Goal: Information Seeking & Learning: Learn about a topic

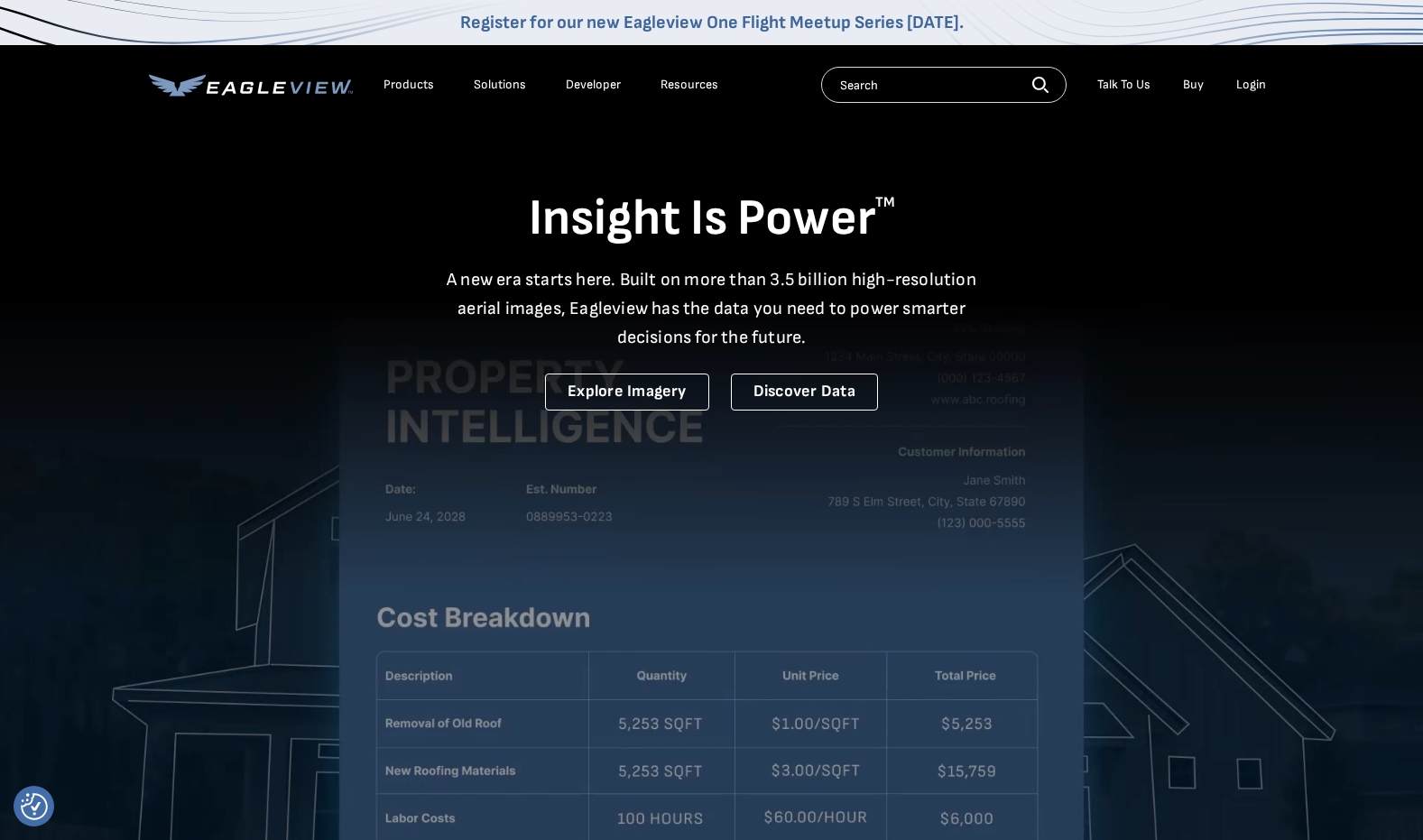
click at [1004, 318] on div "Insight Is Power TM A new era starts here. Built on more than 3.5 billion high-…" at bounding box center [712, 266] width 1126 height 288
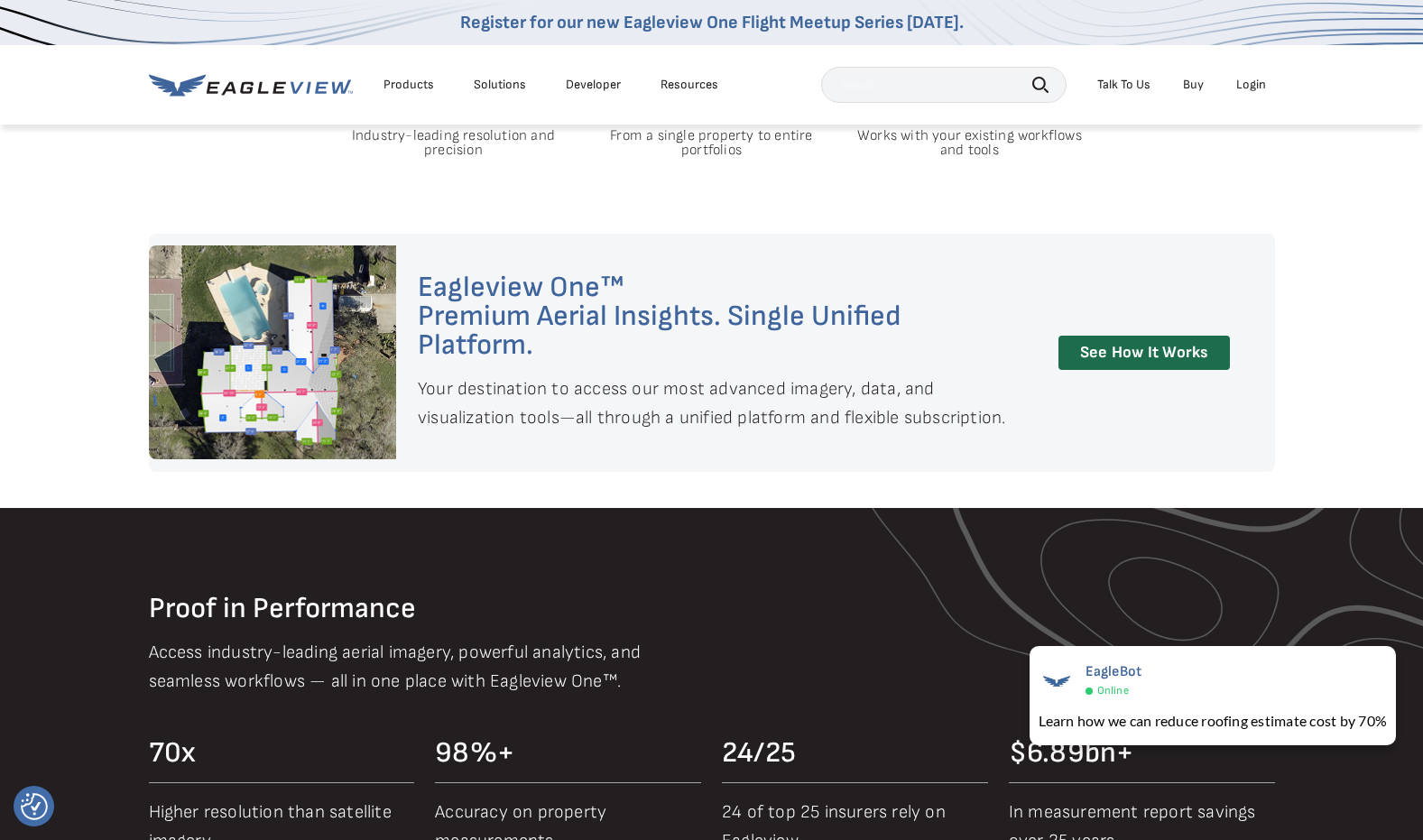
scroll to position [1414, 0]
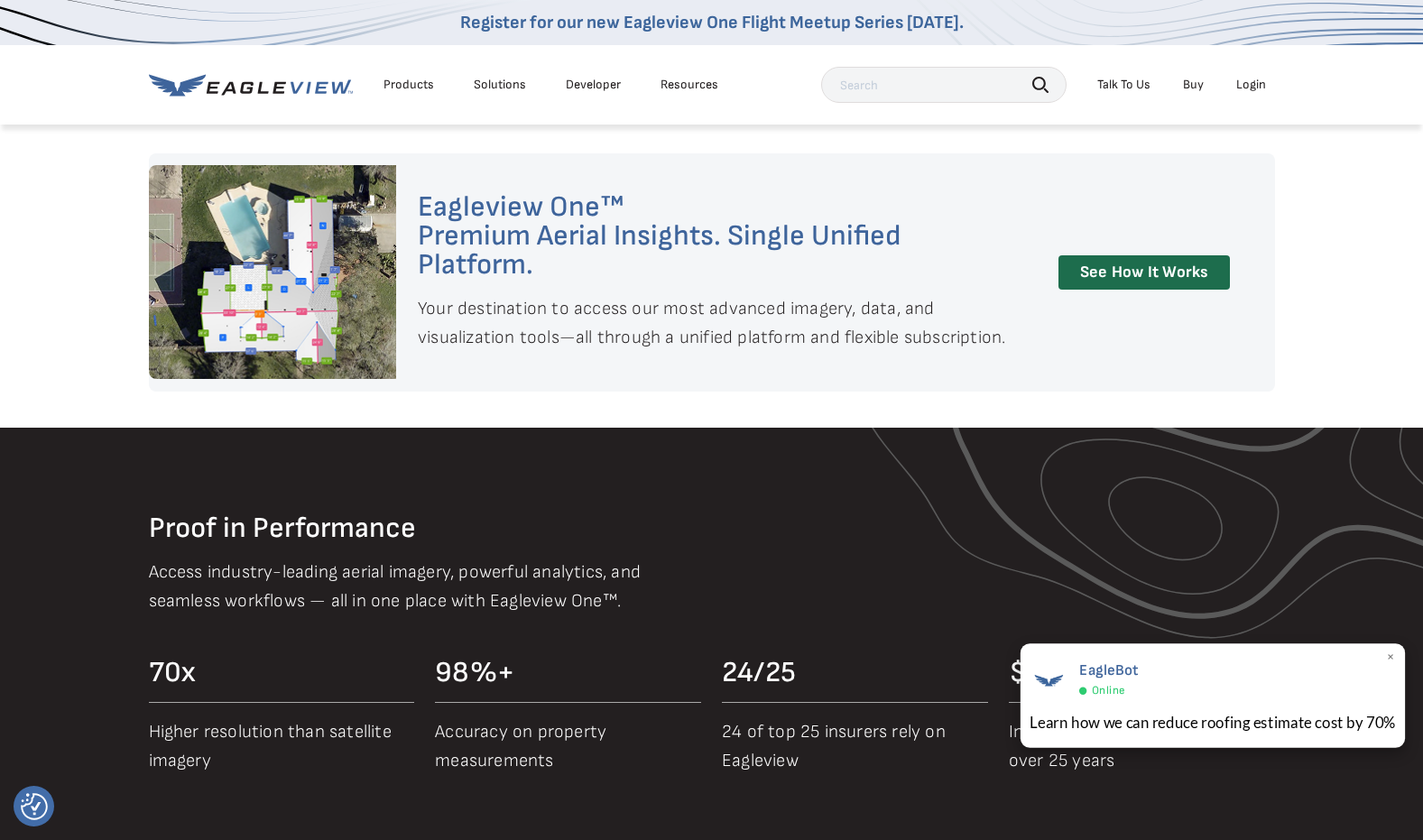
click at [1390, 654] on span "×" at bounding box center [1391, 659] width 9 height 19
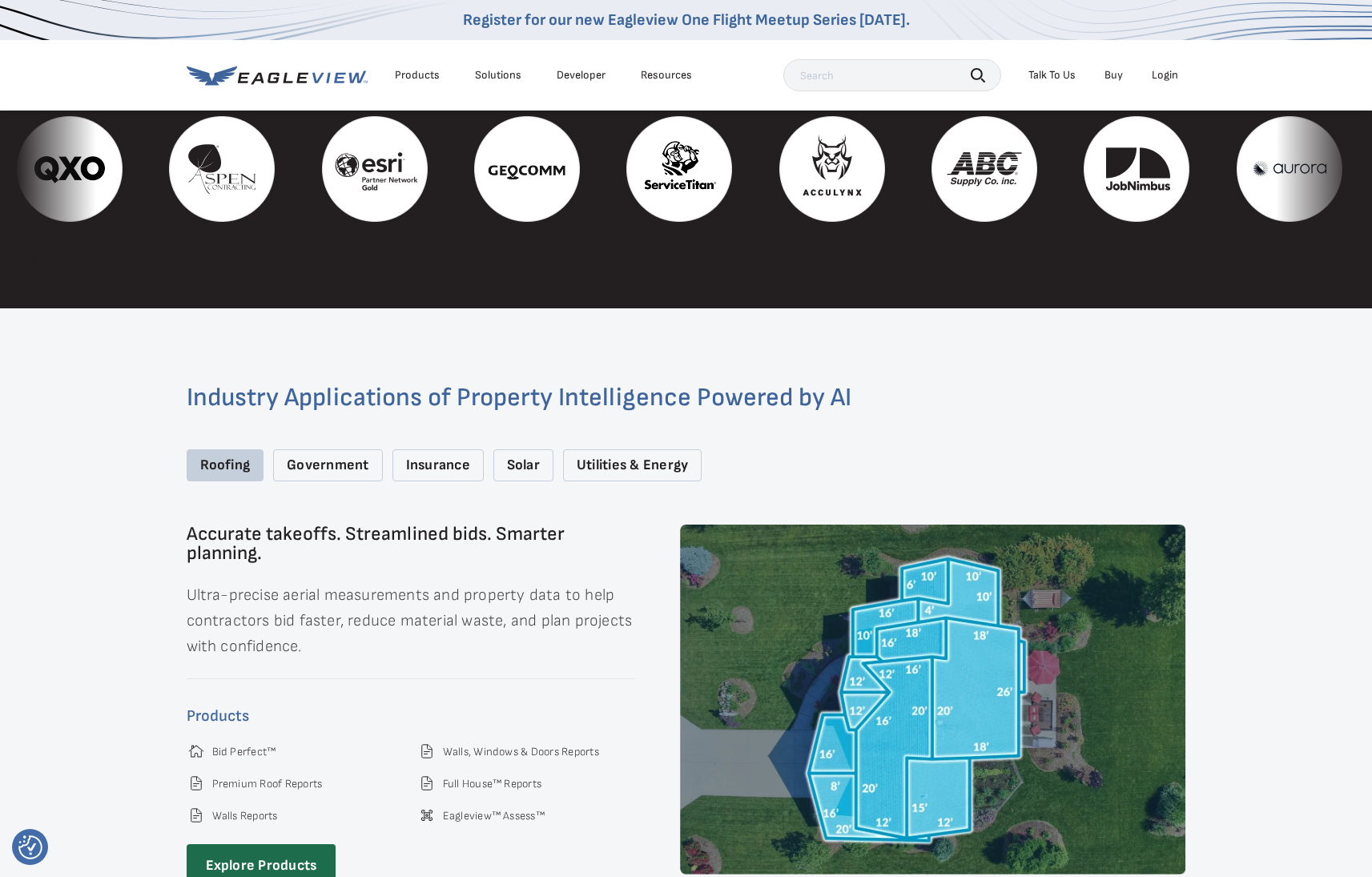
scroll to position [2152, 0]
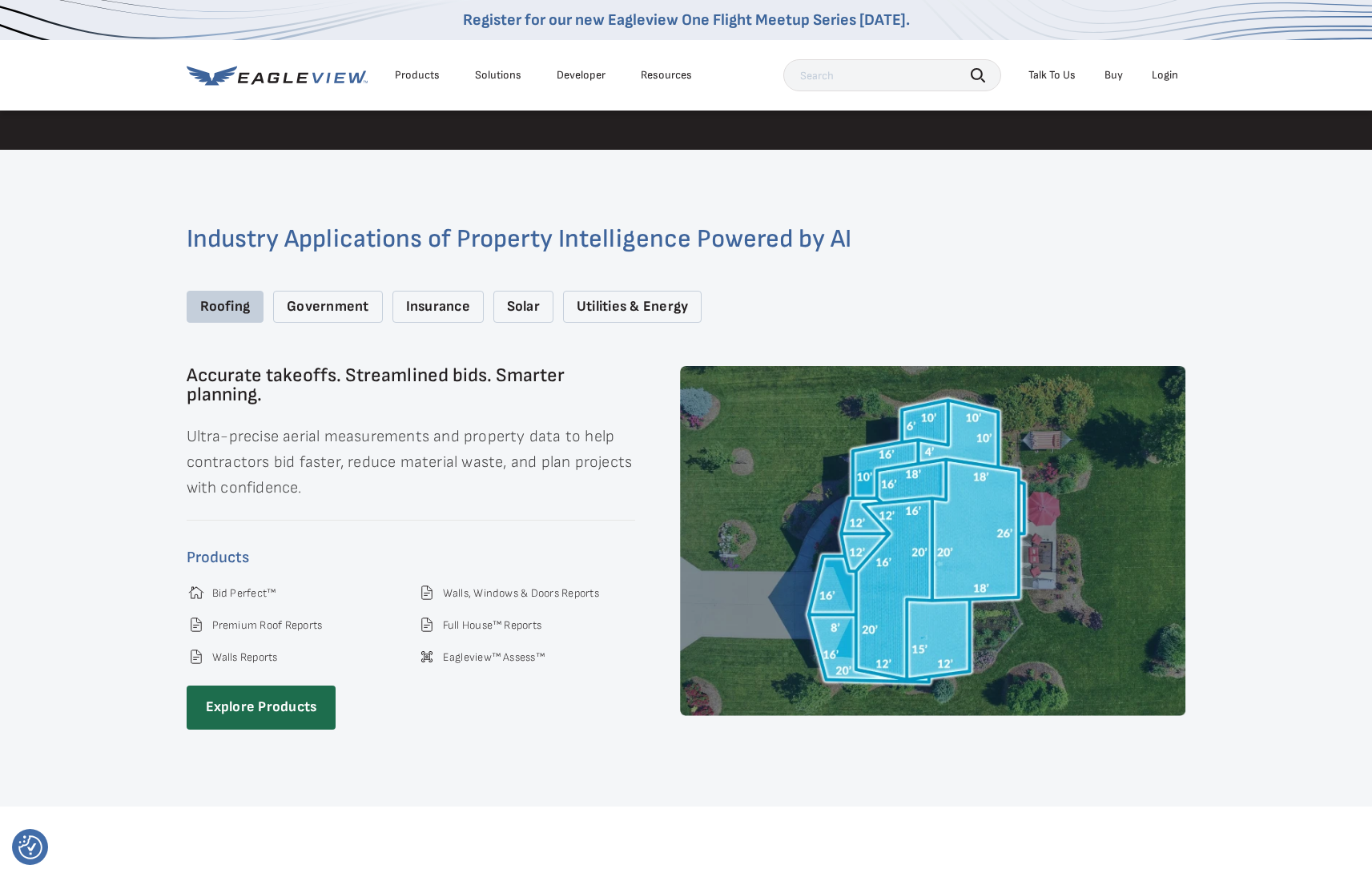
click at [342, 293] on div "Government" at bounding box center [327, 307] width 109 height 33
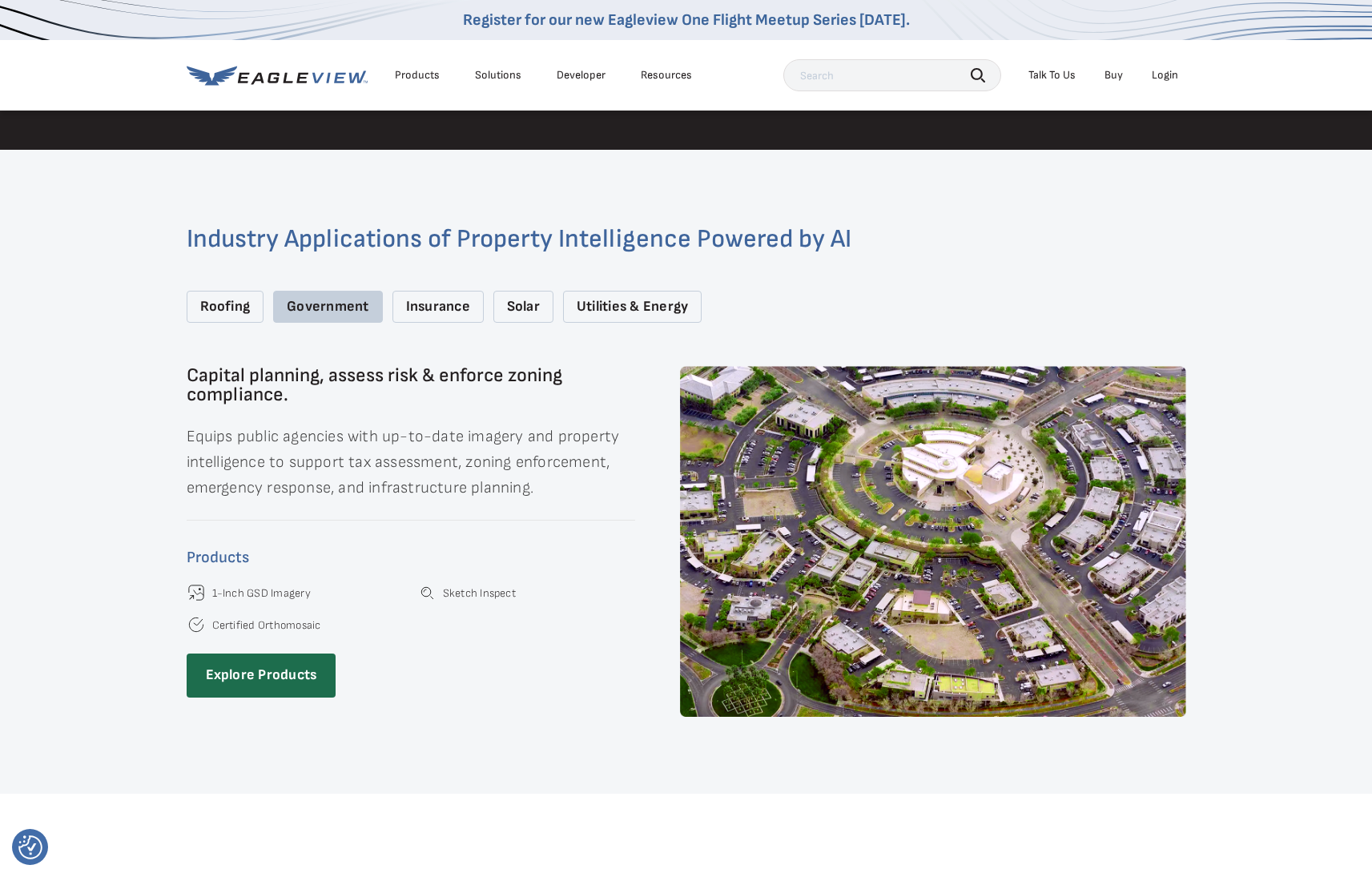
click at [430, 291] on div "Insurance" at bounding box center [438, 307] width 91 height 33
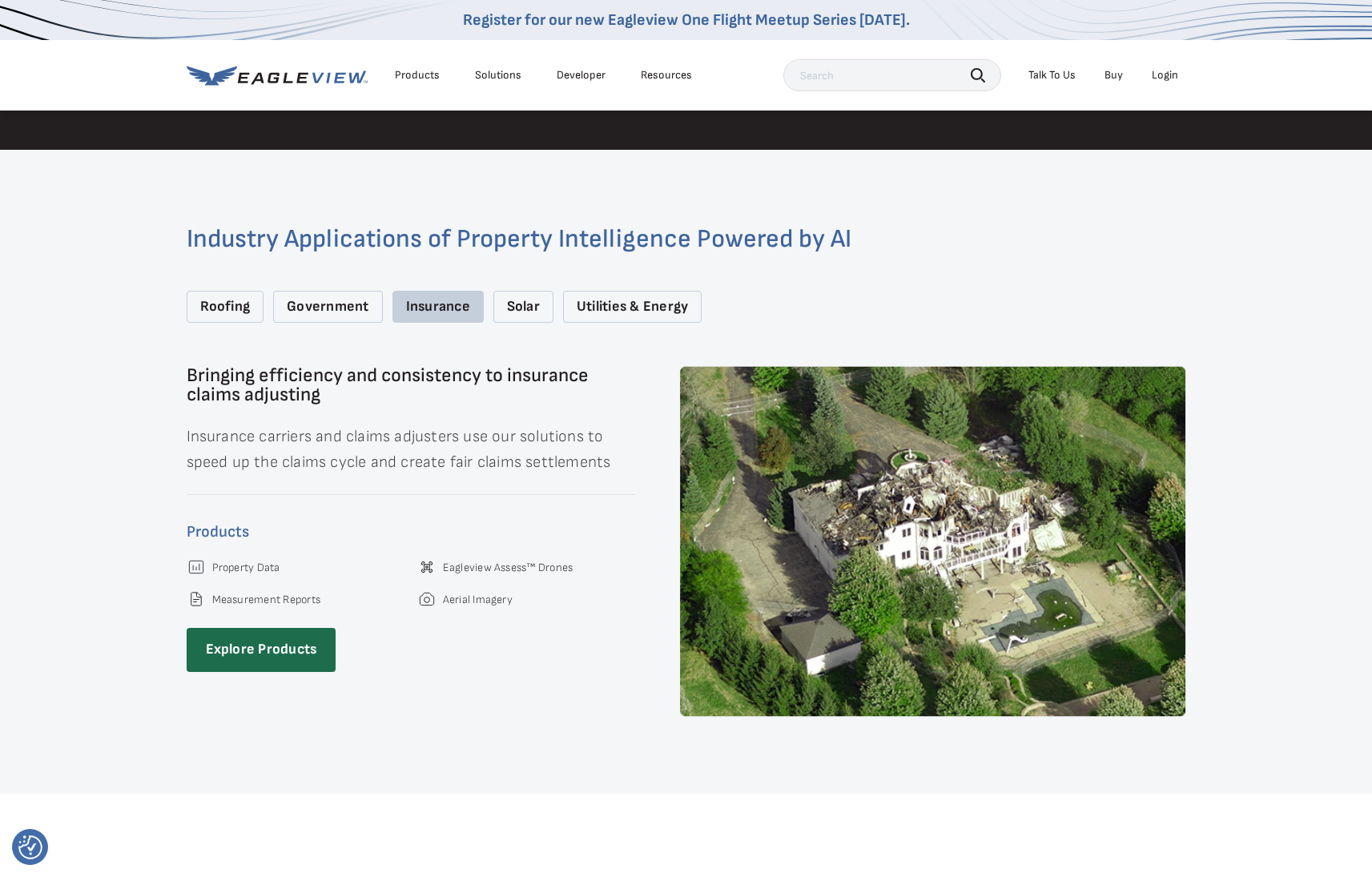
click at [528, 291] on div "Solar" at bounding box center [523, 307] width 60 height 33
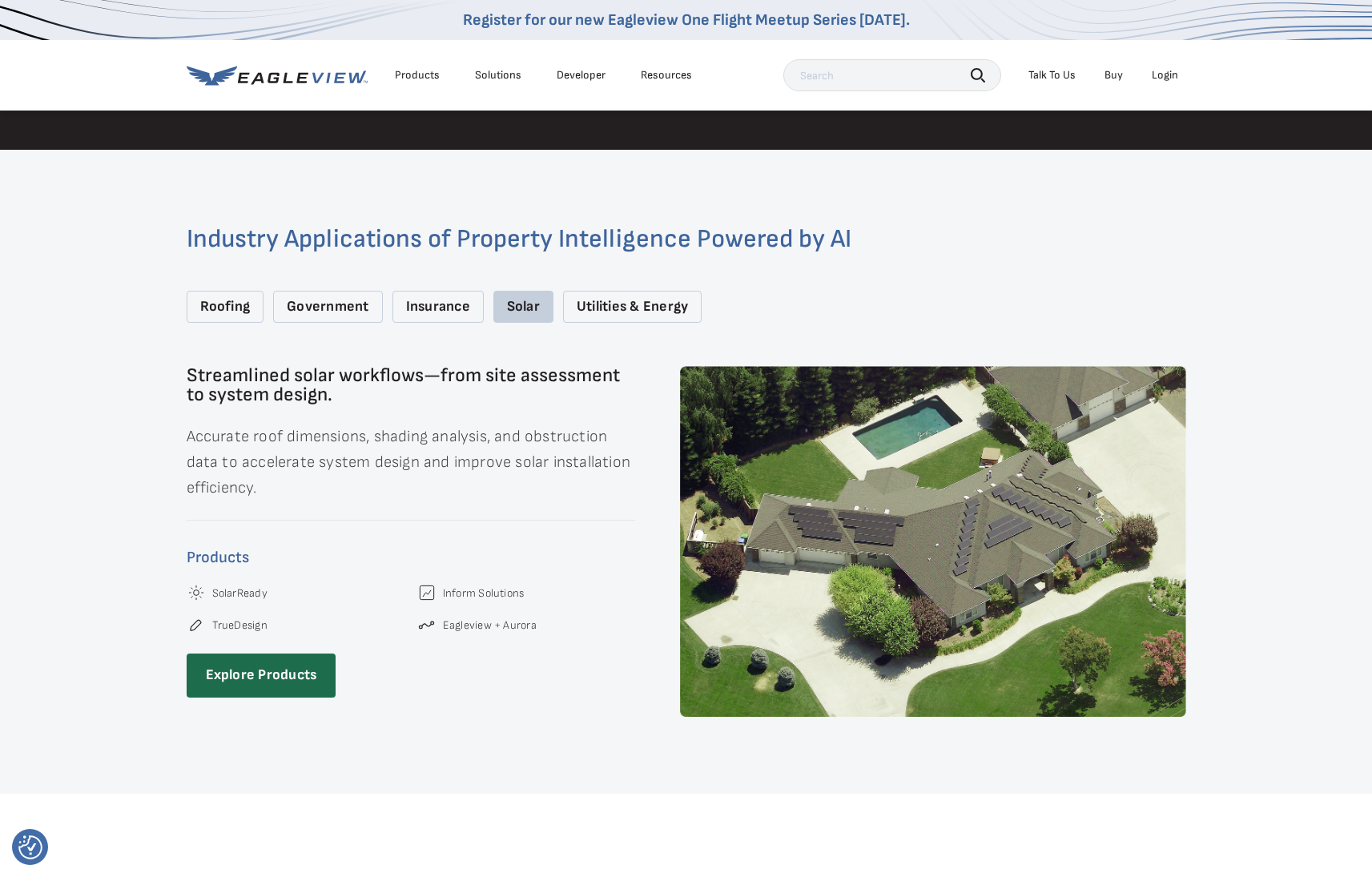
click at [609, 291] on div "Utilities & Energy" at bounding box center [632, 307] width 138 height 33
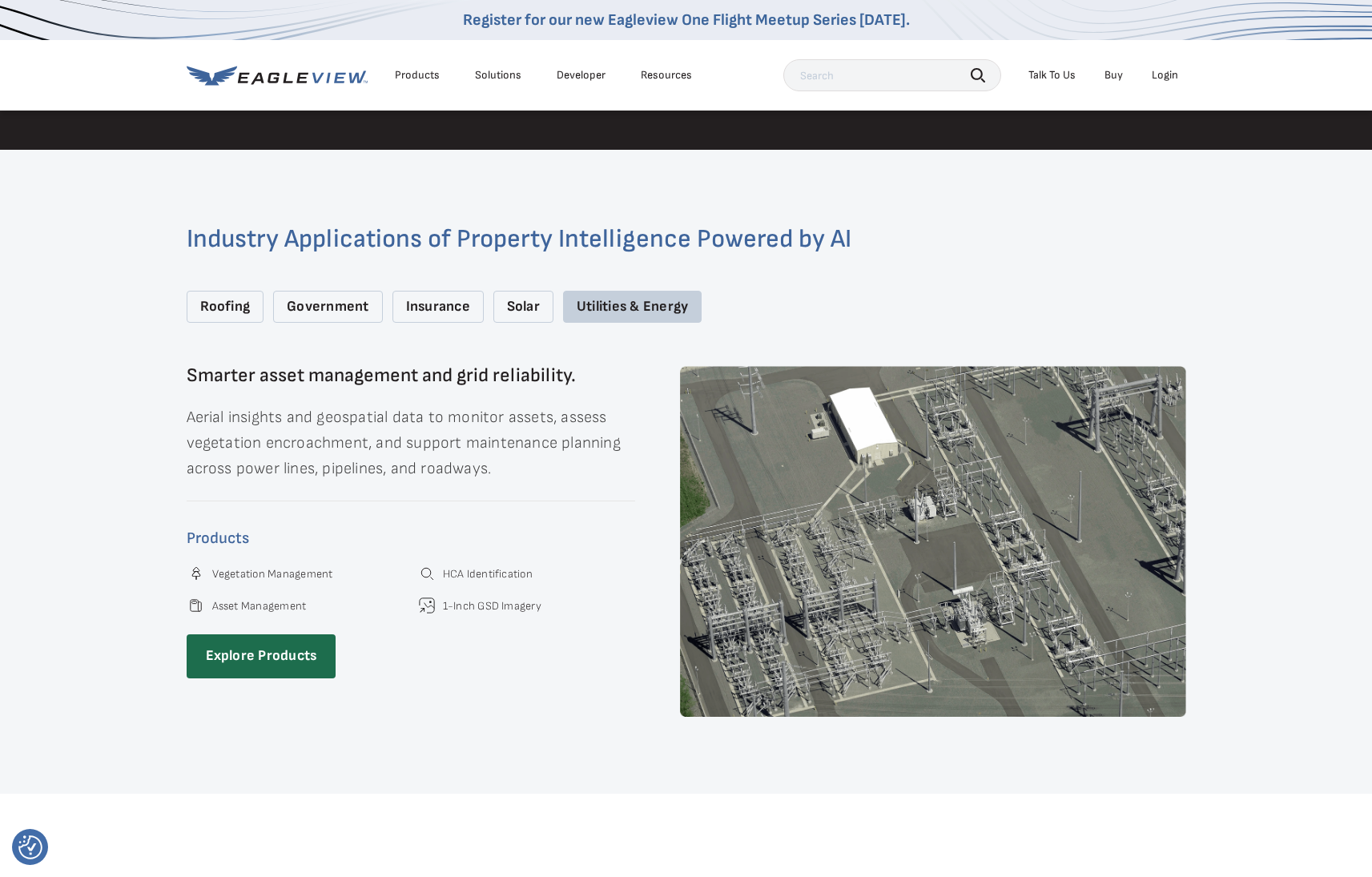
click at [773, 501] on img at bounding box center [932, 540] width 506 height 350
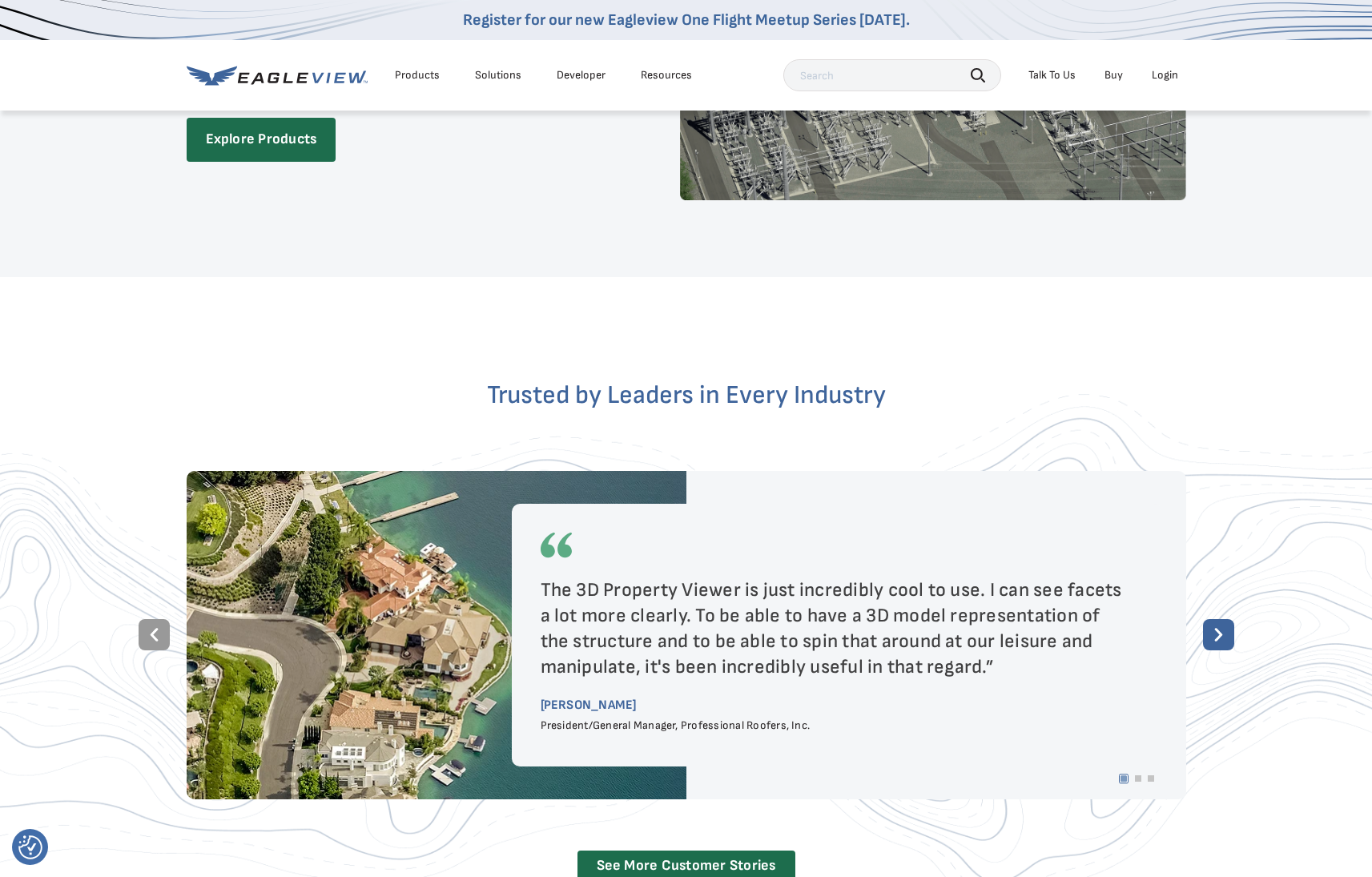
scroll to position [2754, 0]
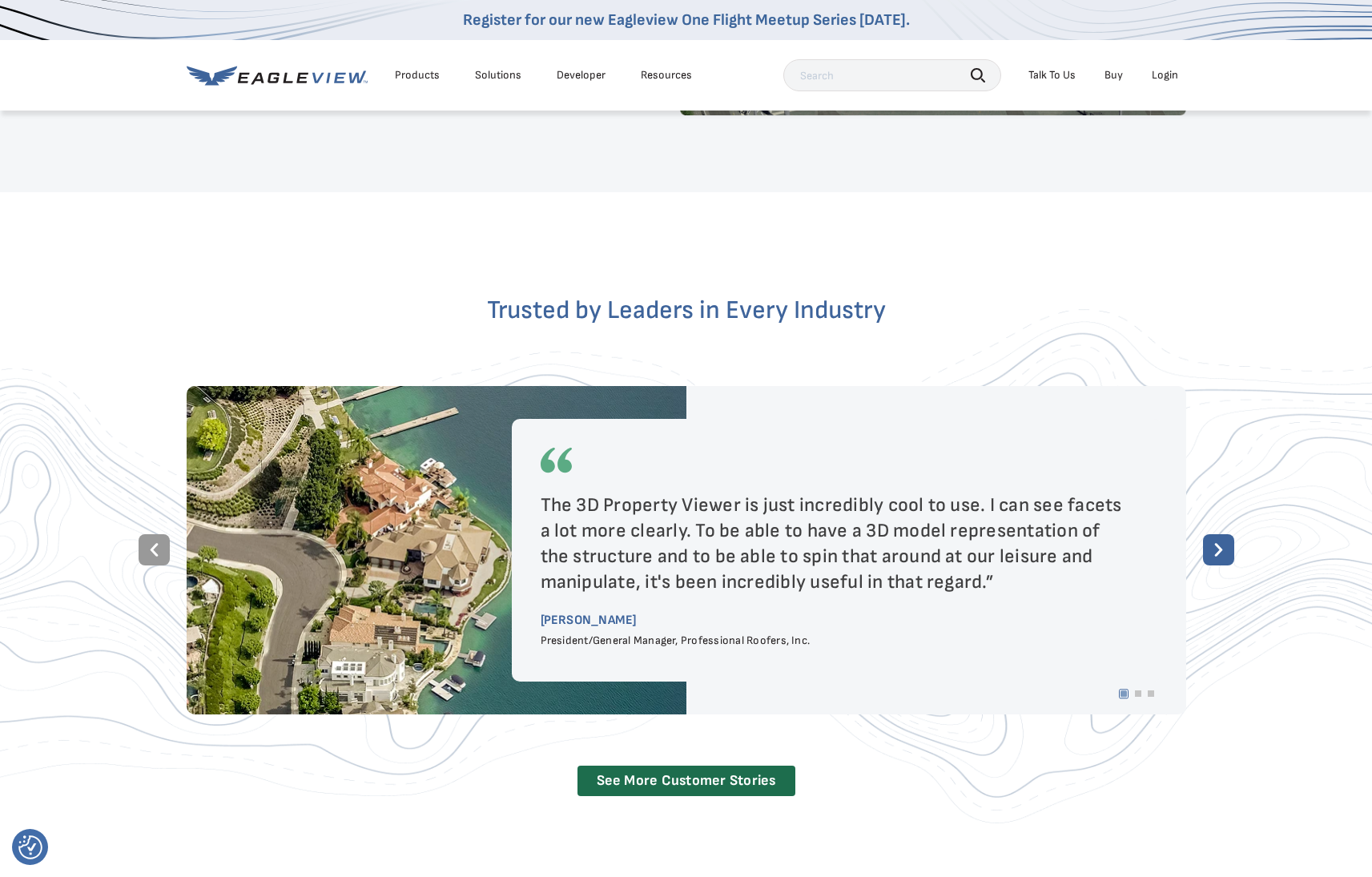
click at [1220, 534] on rect at bounding box center [1218, 549] width 31 height 31
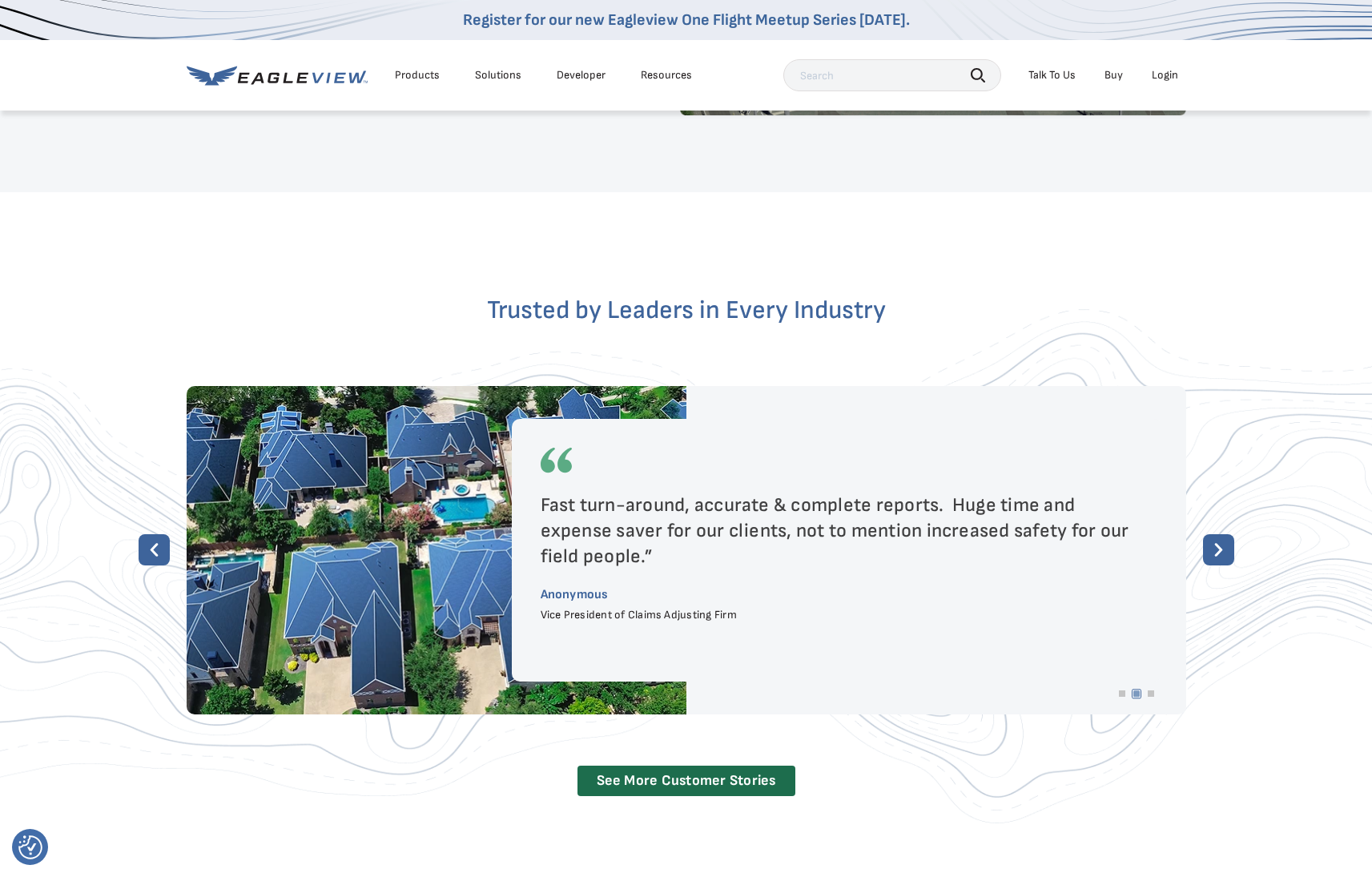
click at [1220, 534] on rect at bounding box center [1218, 549] width 31 height 31
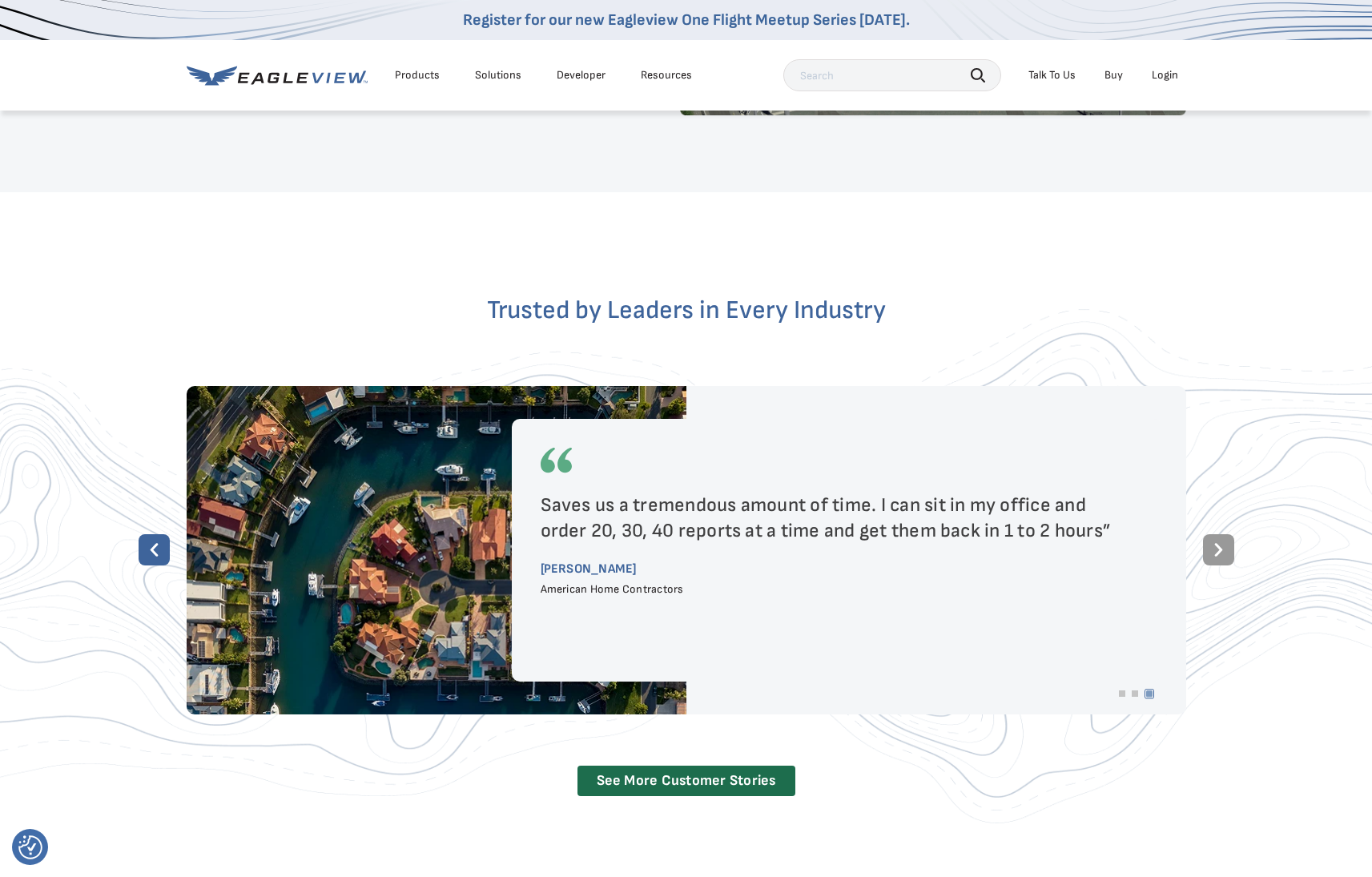
click at [1220, 534] on rect at bounding box center [1218, 549] width 31 height 31
click at [1220, 534] on rect at bounding box center [1218, 549] width 31 height 31
click at [150, 534] on rect at bounding box center [153, 549] width 31 height 31
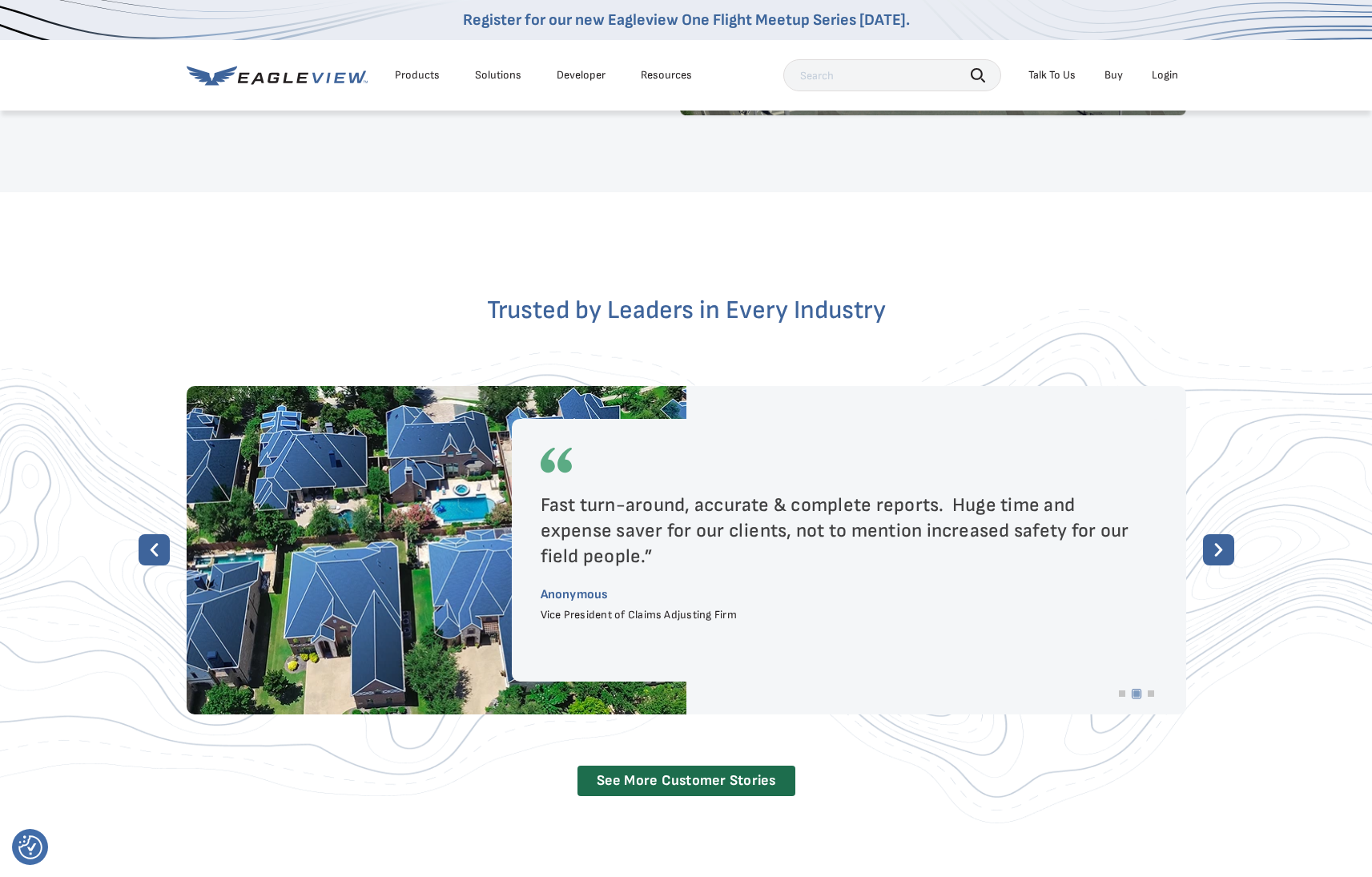
click at [150, 534] on rect at bounding box center [153, 549] width 31 height 31
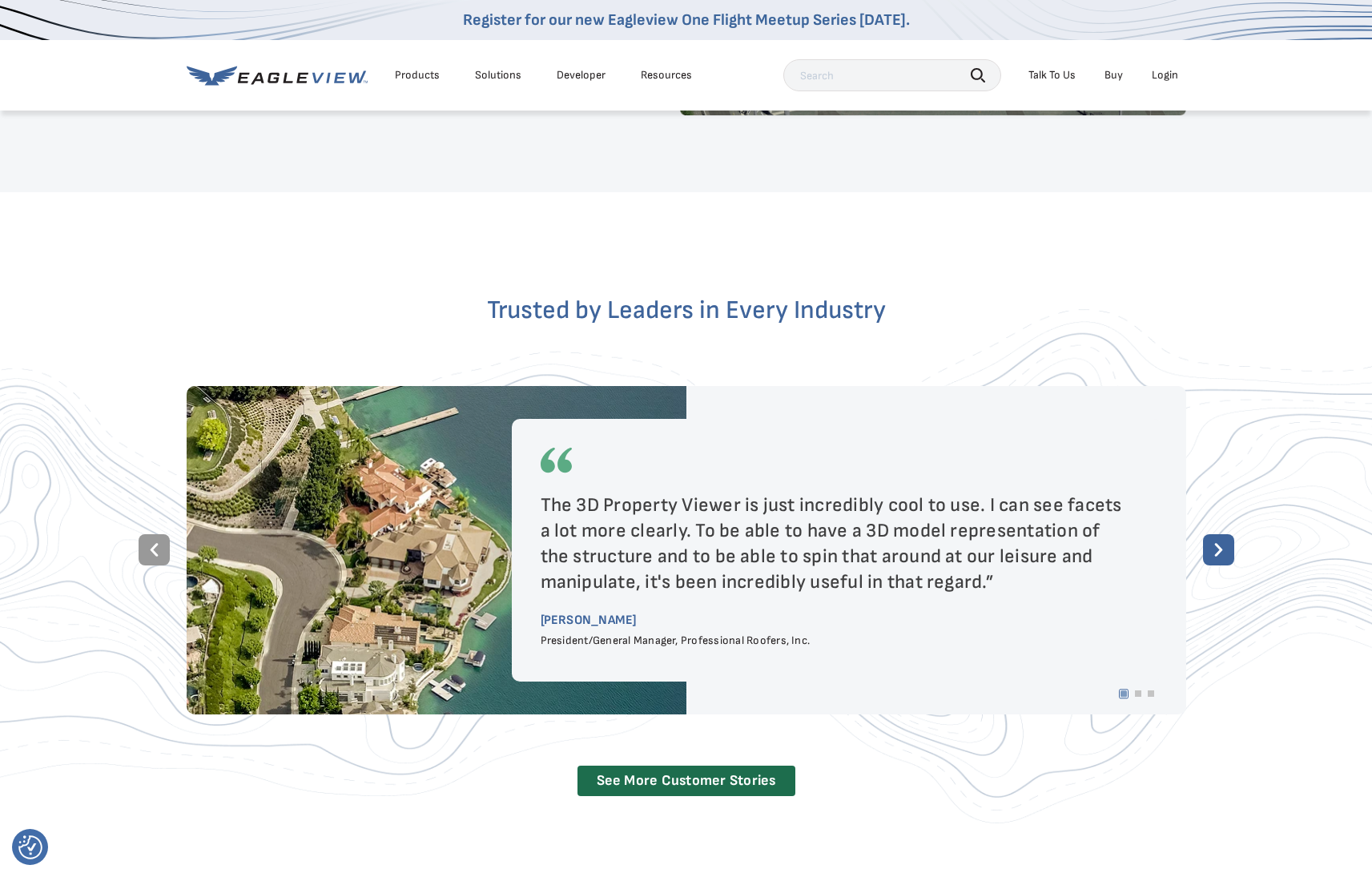
click at [150, 534] on icon at bounding box center [153, 549] width 31 height 31
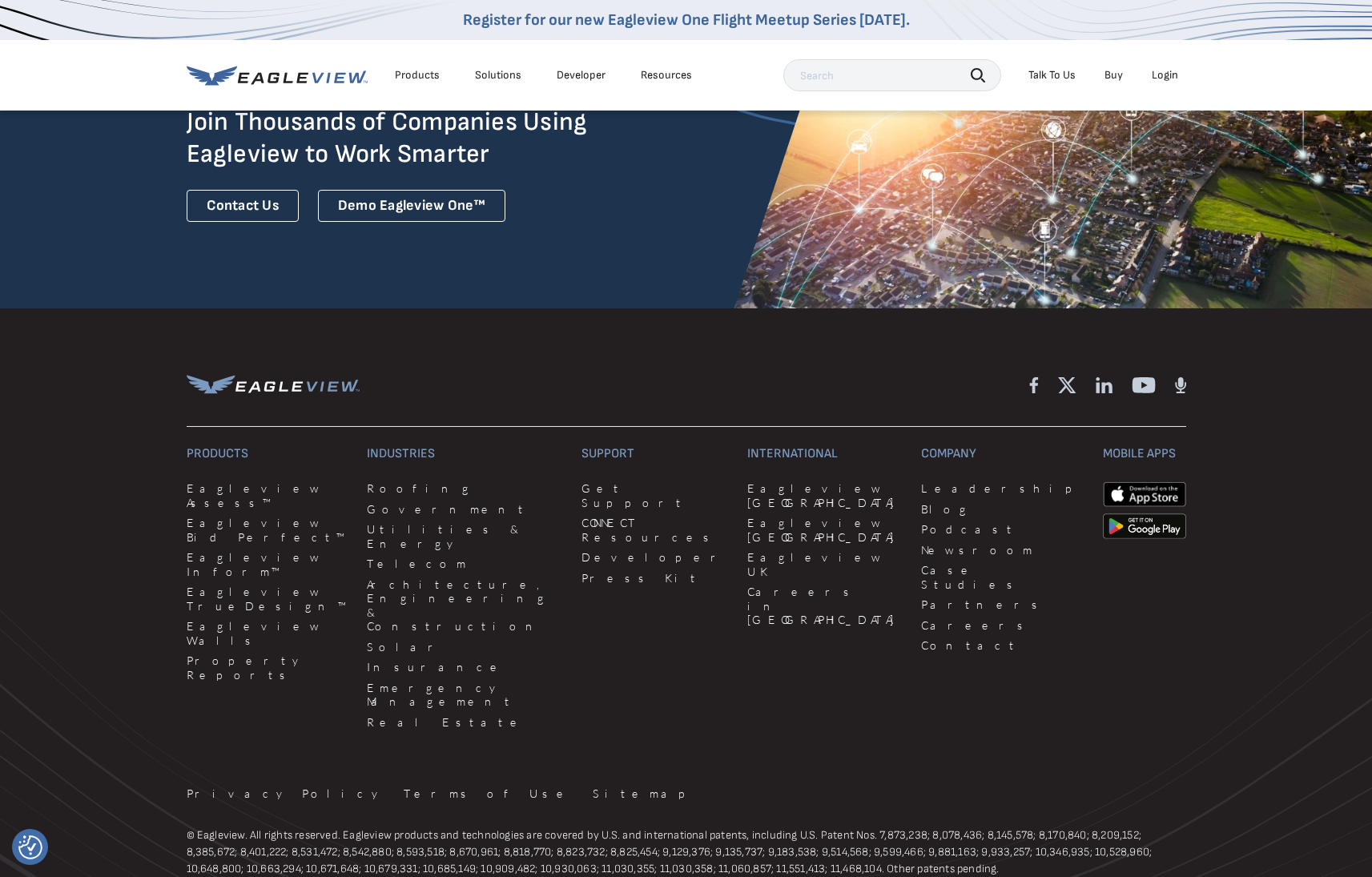
scroll to position [4140, 0]
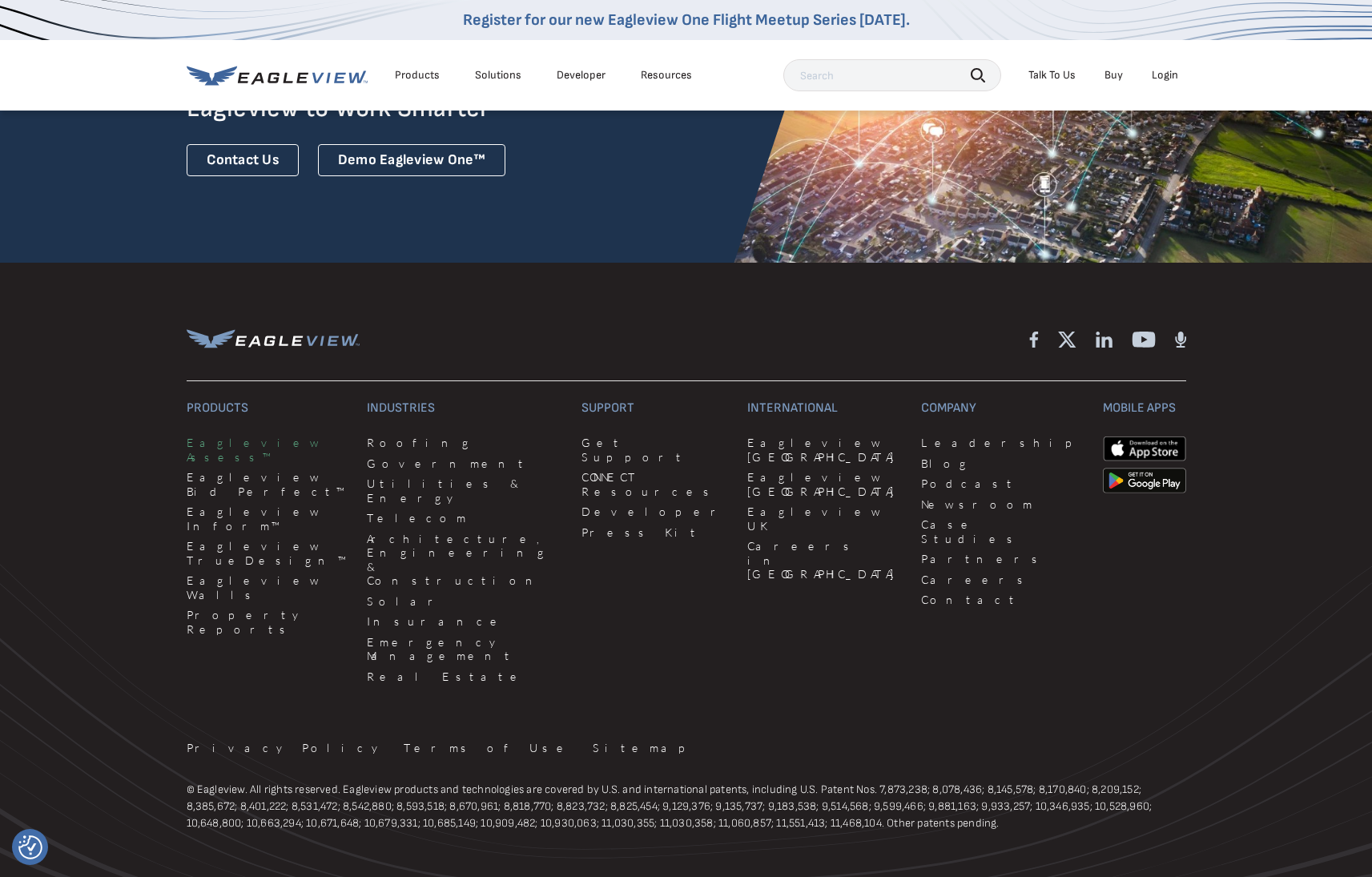
click at [243, 436] on link "Eagleview Assess™" at bounding box center [268, 449] width 162 height 28
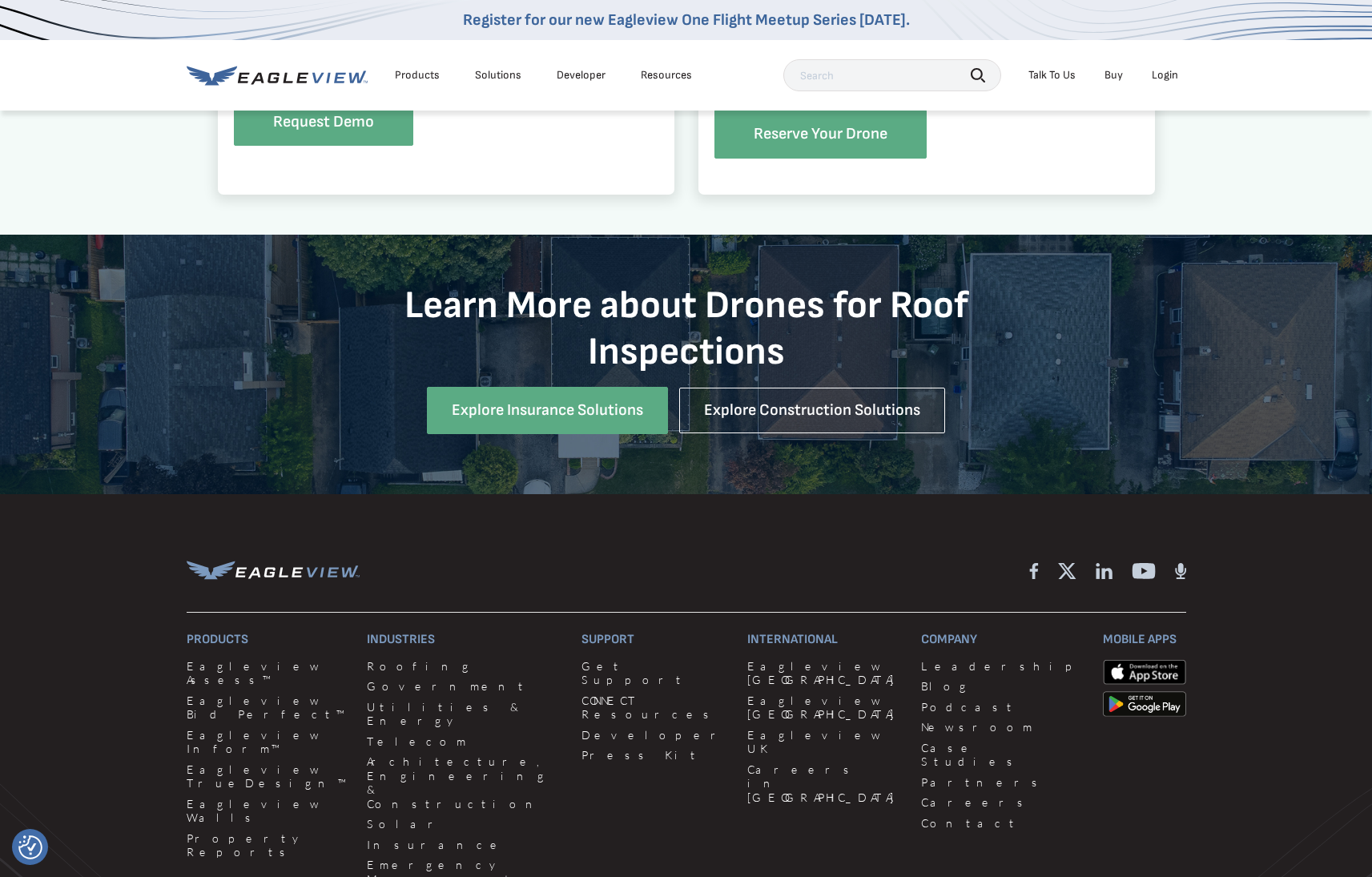
scroll to position [1869, 0]
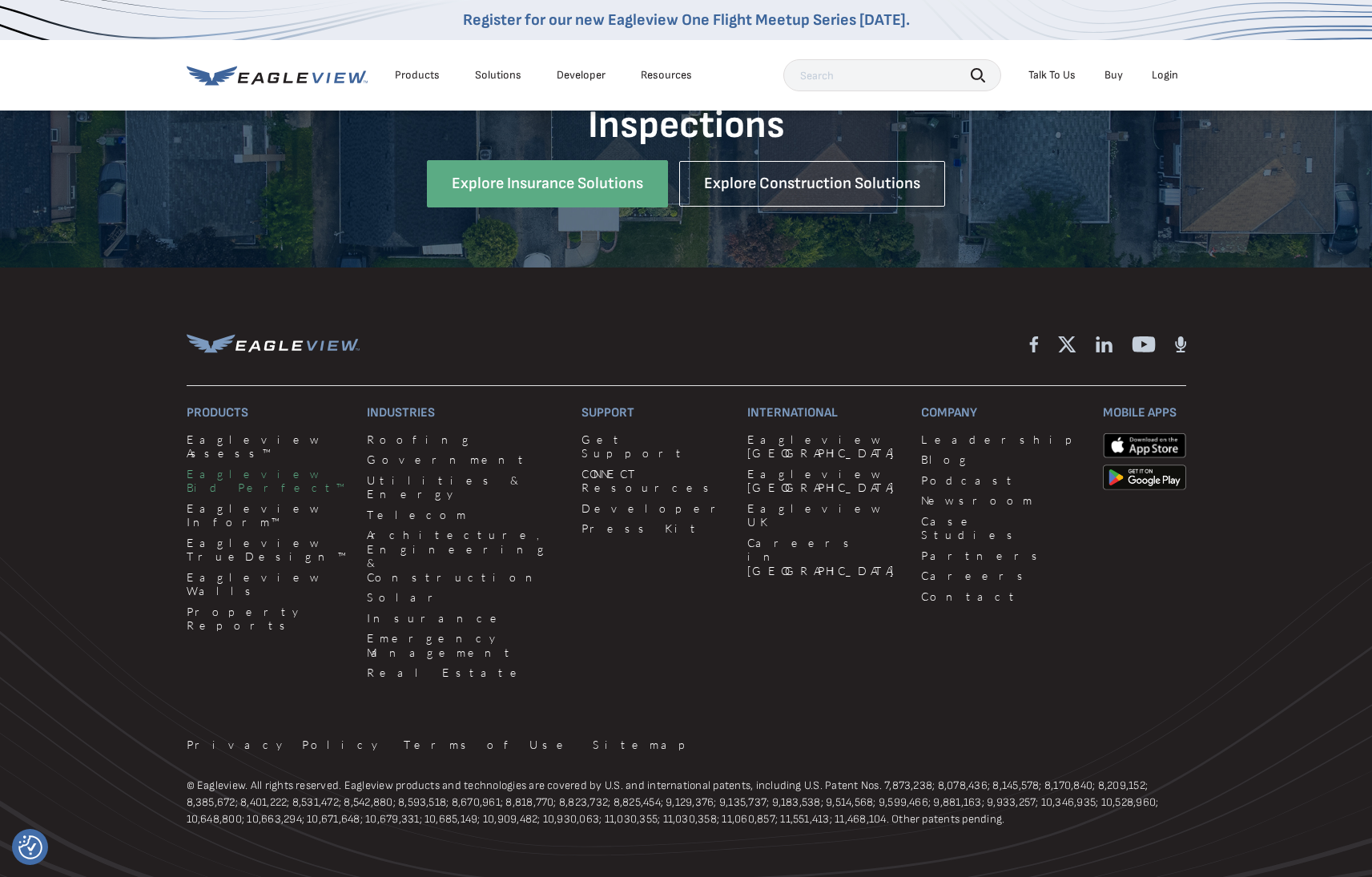
click at [238, 467] on link "Eagleview Bid Perfect™" at bounding box center [268, 480] width 162 height 28
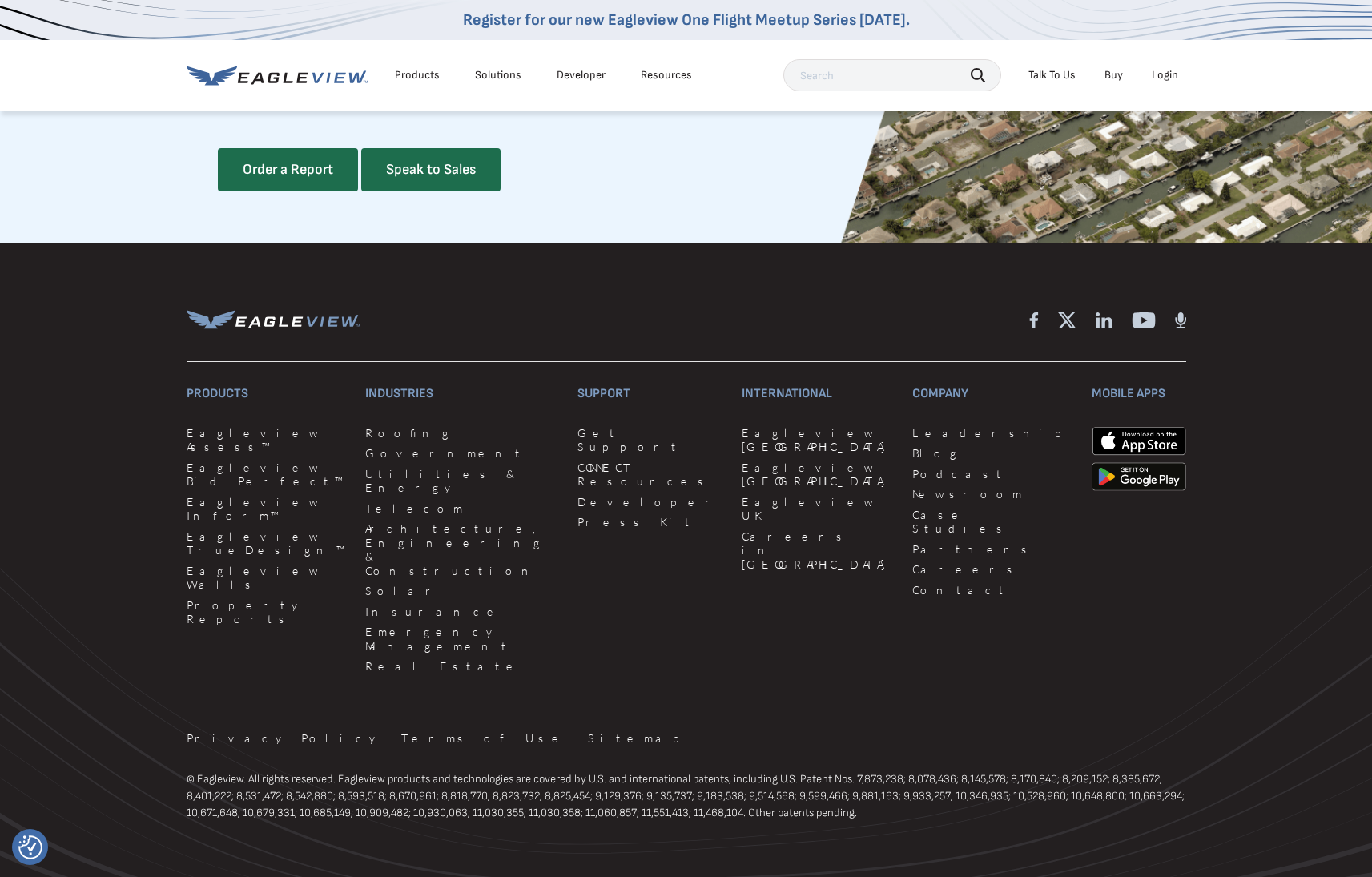
scroll to position [4375, 0]
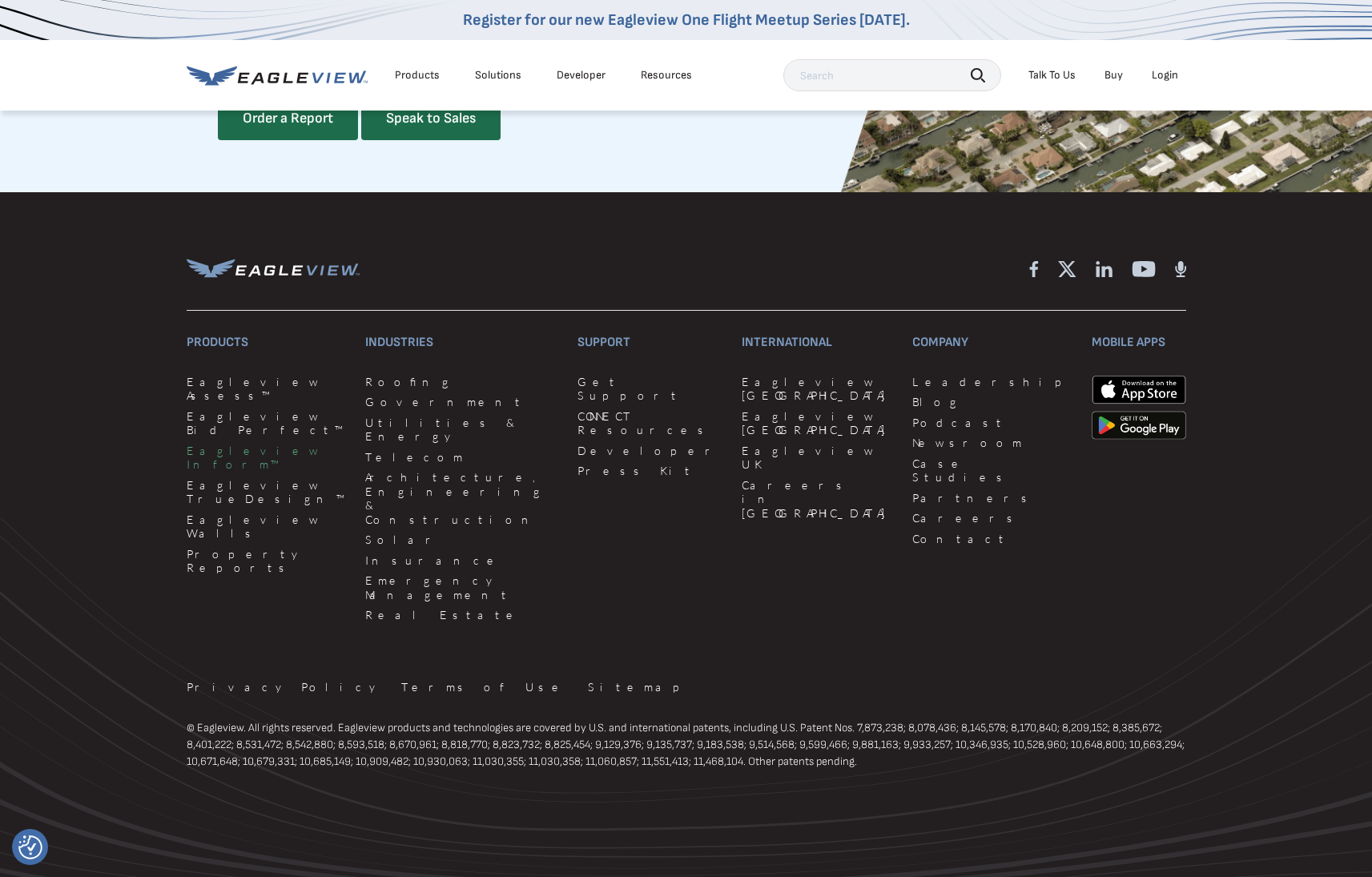
click at [241, 455] on link "Eagleview Inform™" at bounding box center [266, 457] width 159 height 28
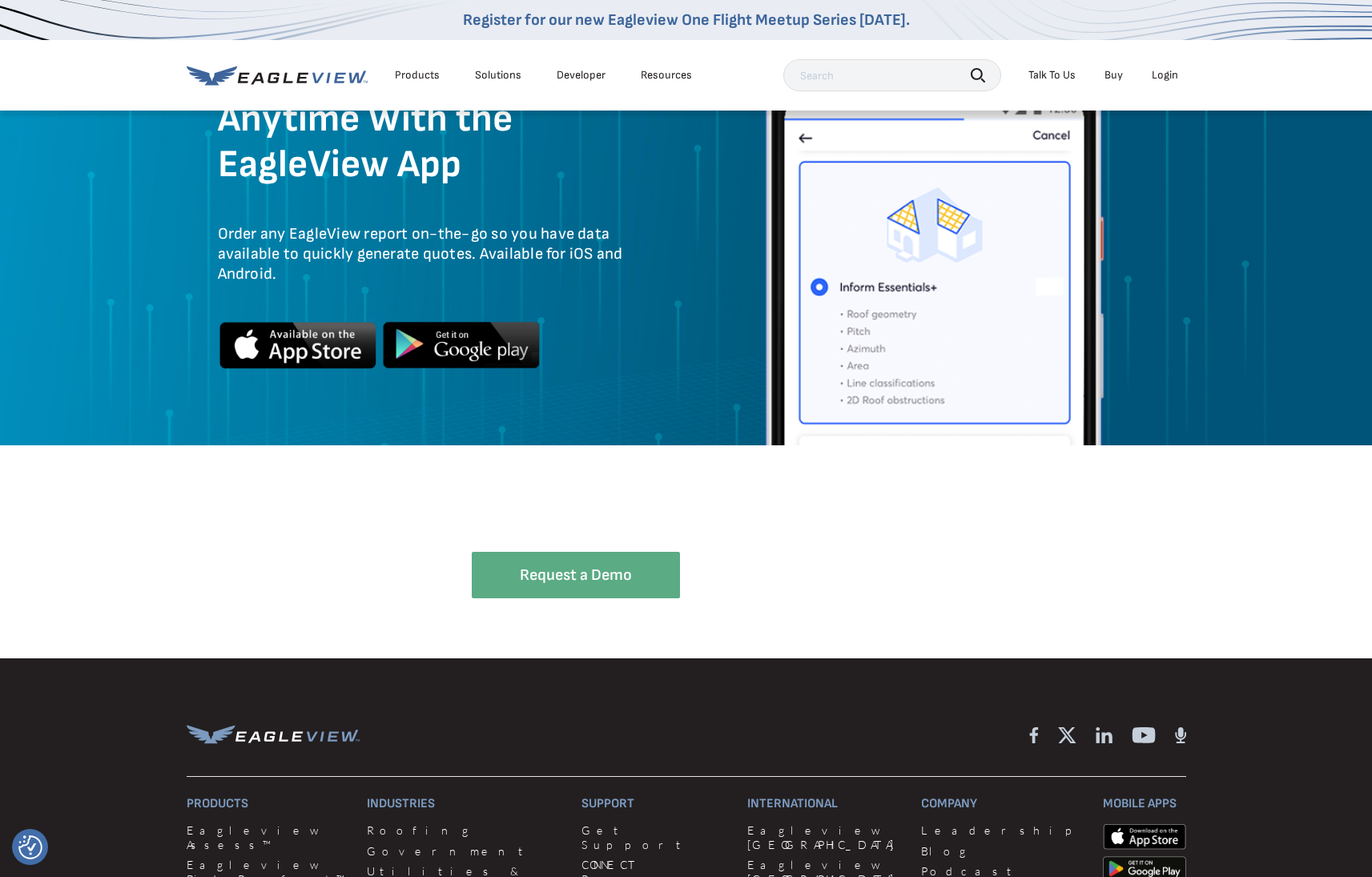
scroll to position [4511, 0]
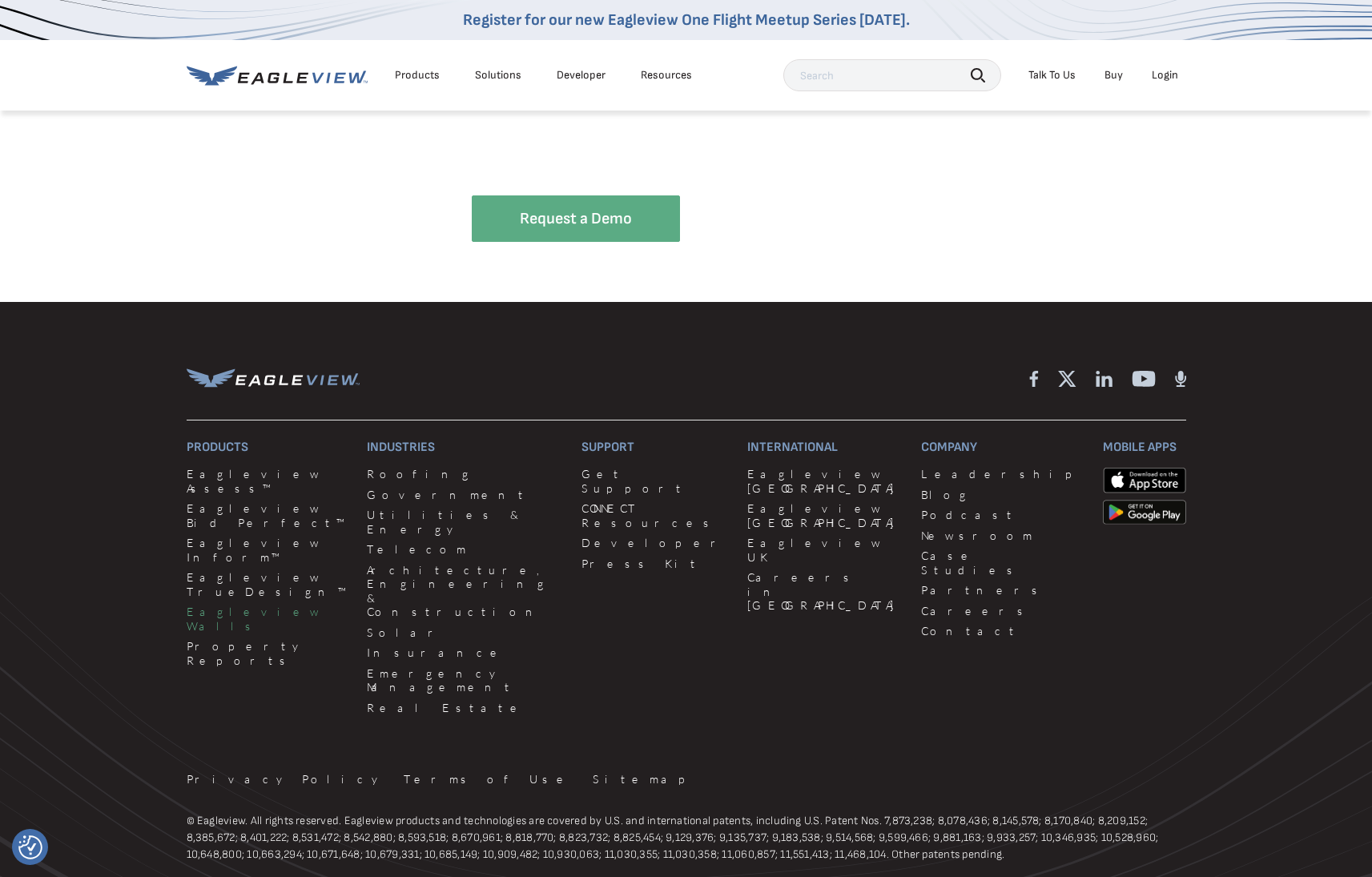
click at [234, 605] on link "Eagleview Walls" at bounding box center [268, 618] width 162 height 28
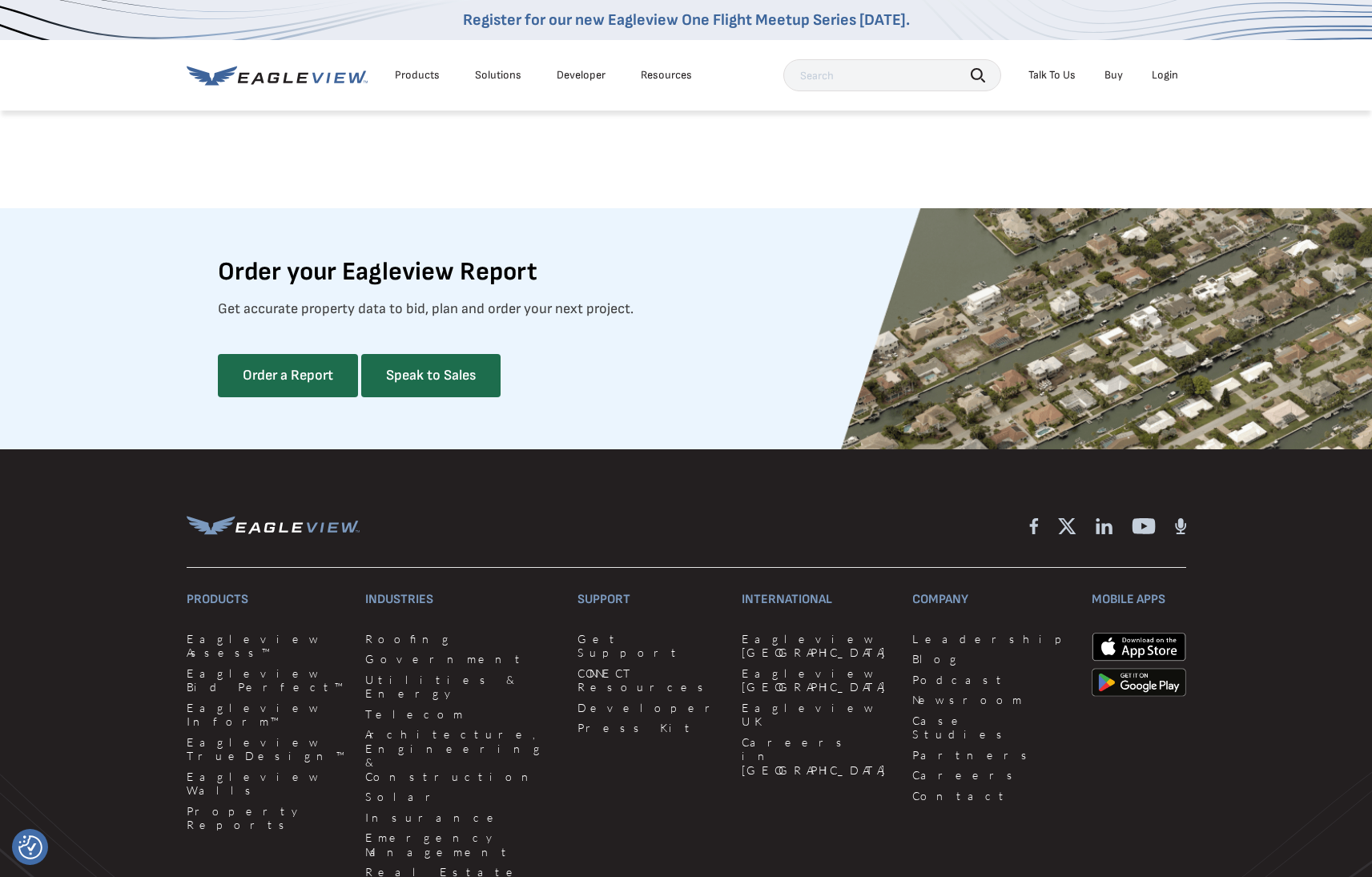
scroll to position [4166, 0]
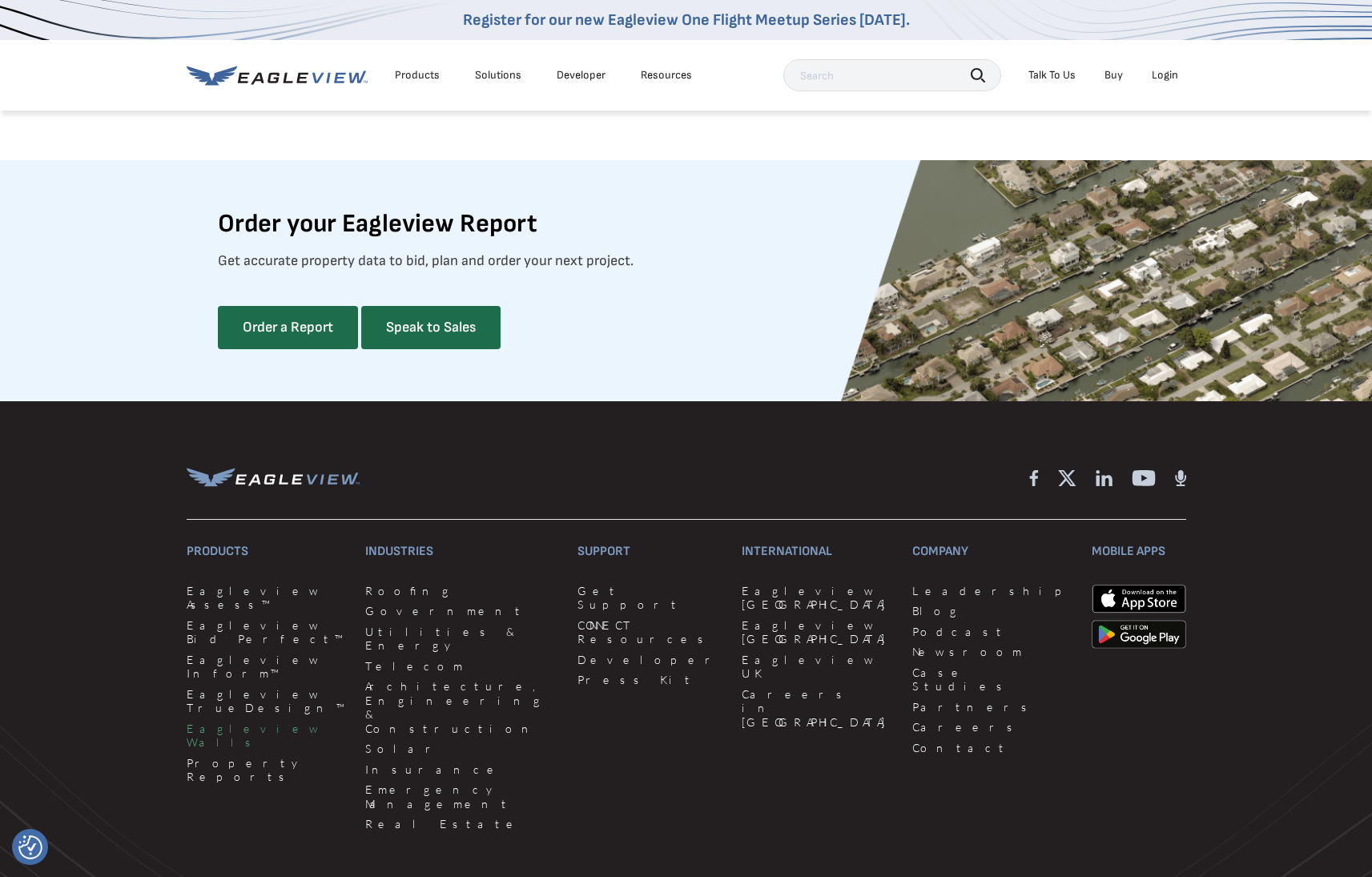
click at [241, 722] on link "Eagleview Walls" at bounding box center [266, 735] width 159 height 28
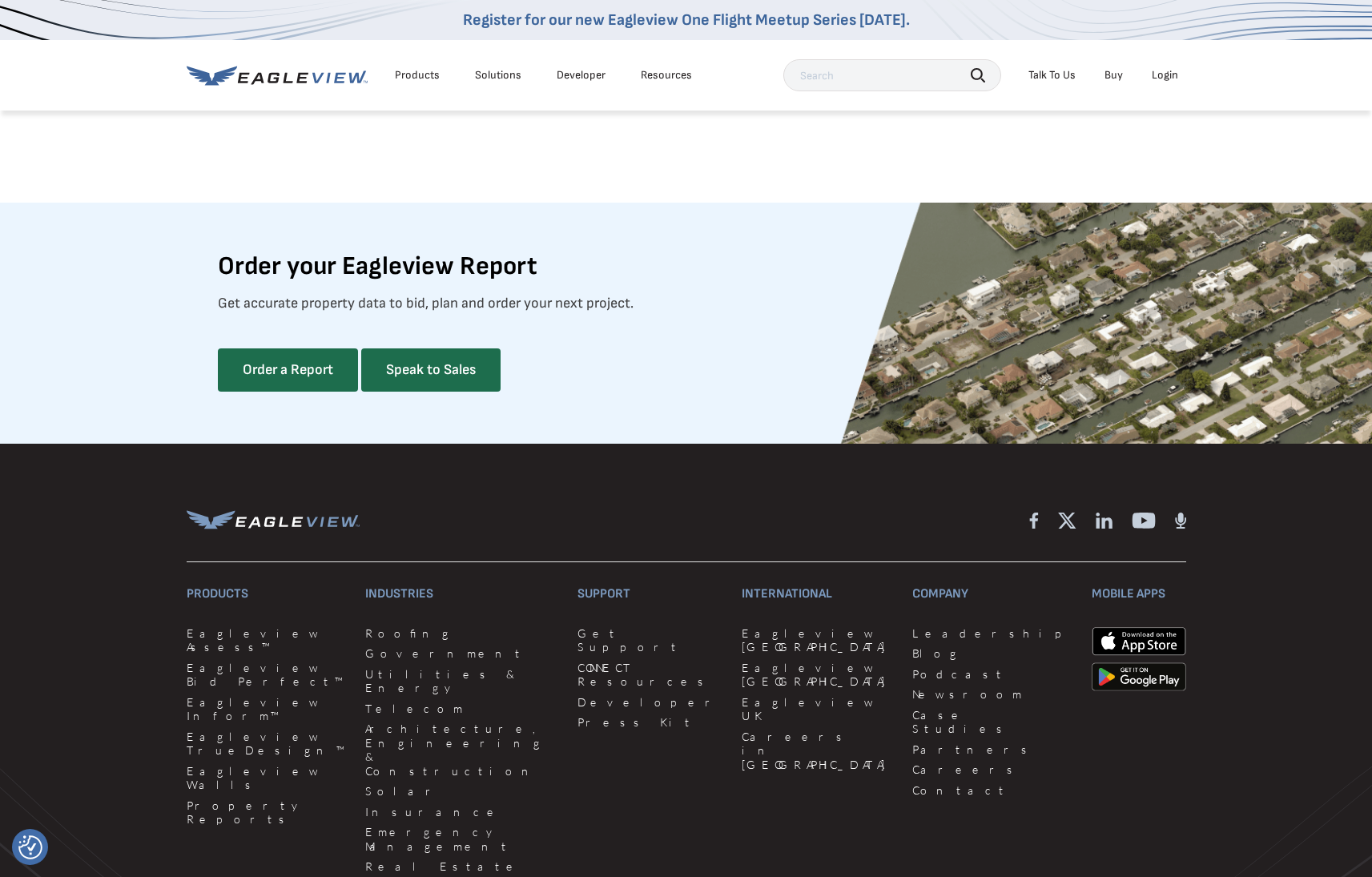
scroll to position [4377, 0]
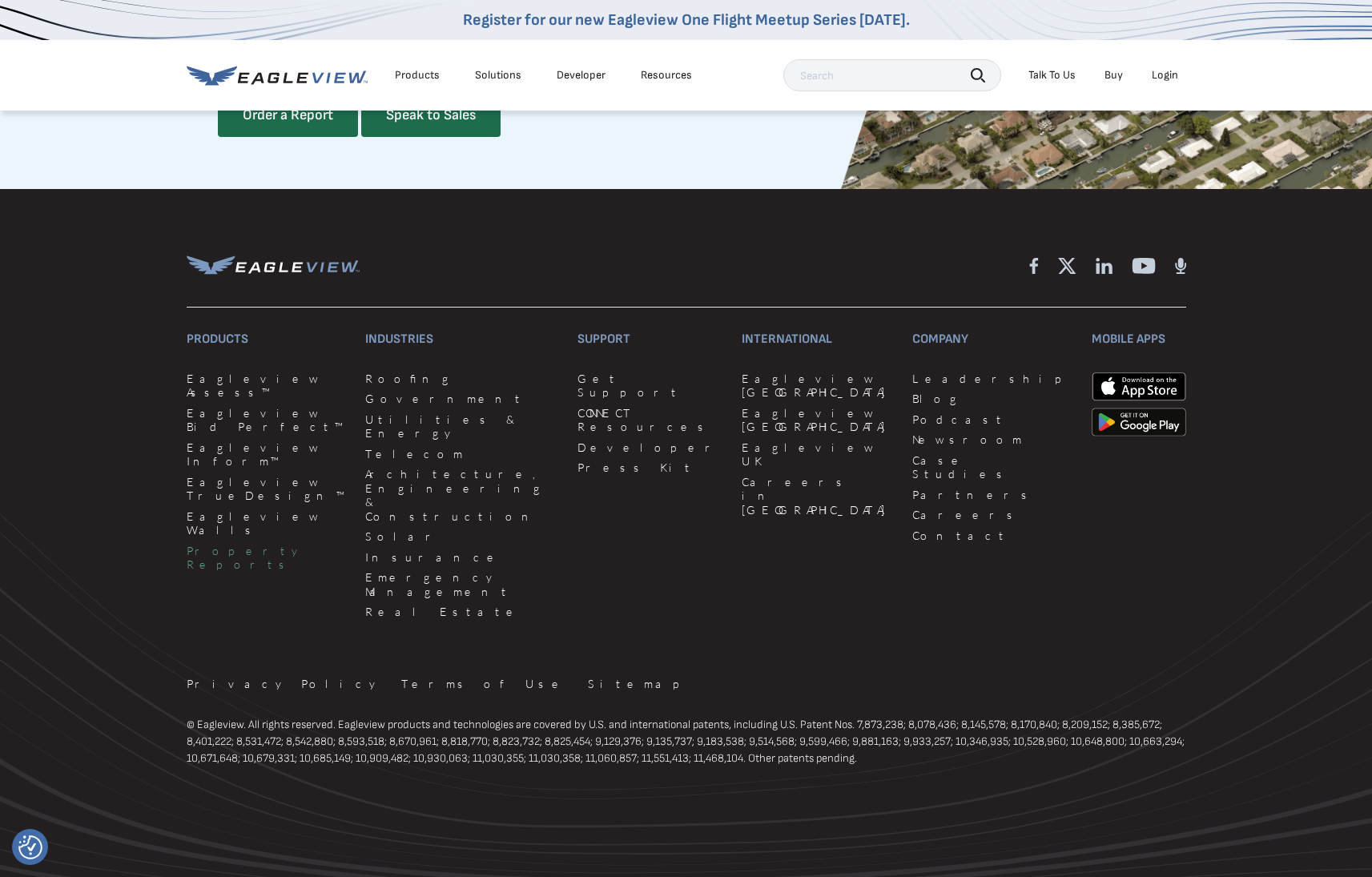
click at [221, 544] on link "Property Reports" at bounding box center [266, 558] width 159 height 28
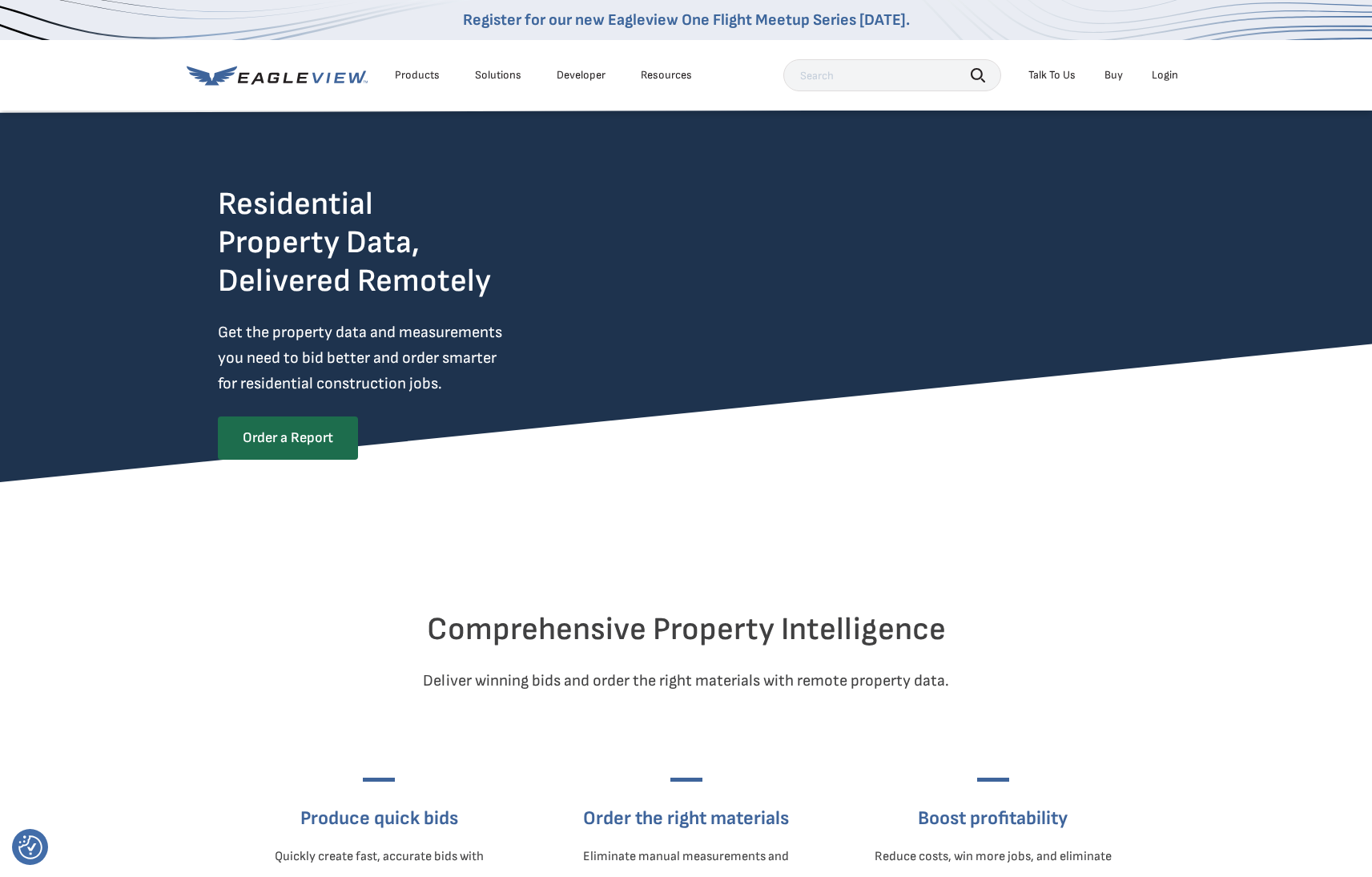
click at [495, 75] on div "Solutions" at bounding box center [498, 75] width 46 height 14
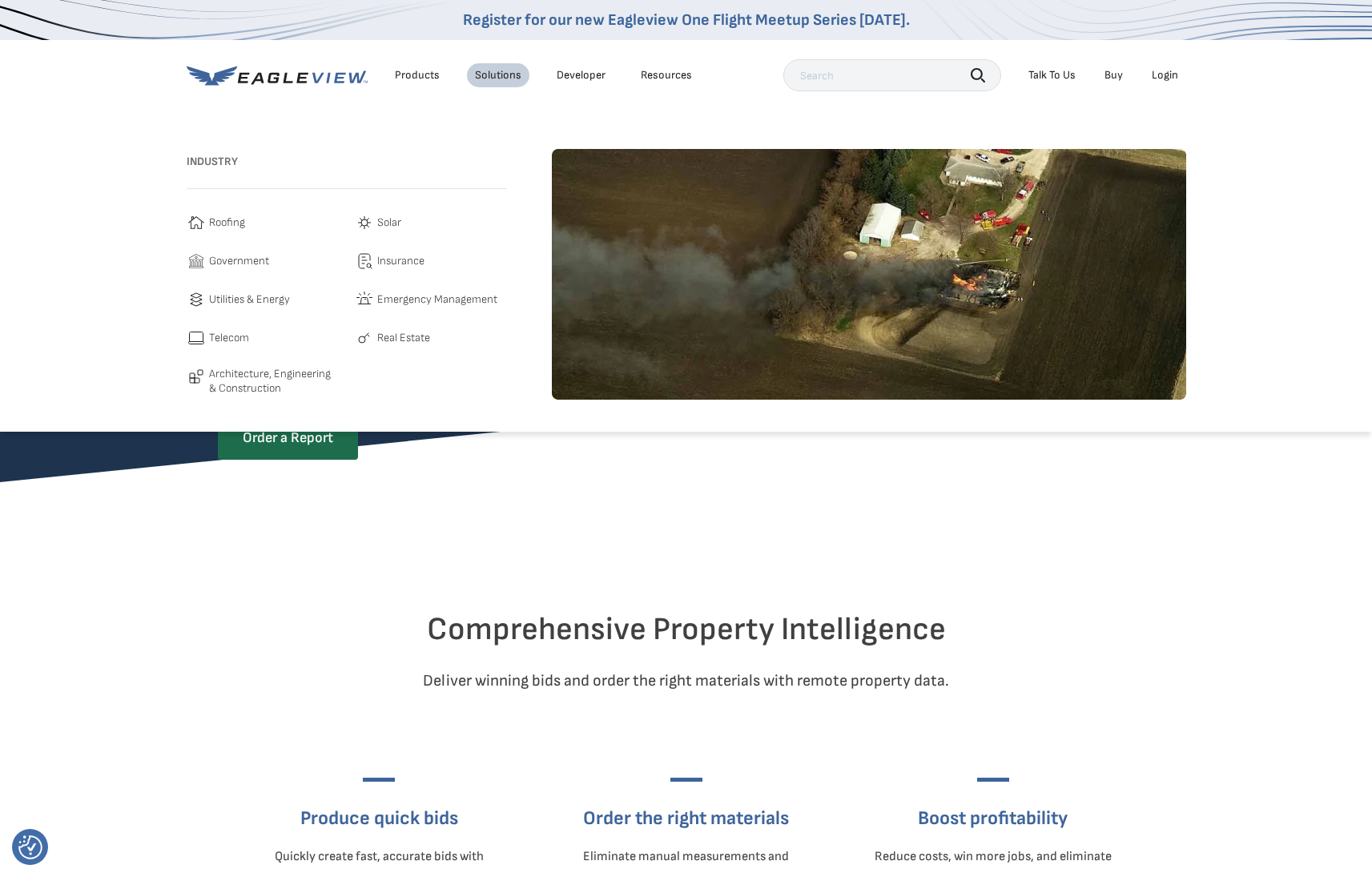
click at [385, 297] on span "Emergency Management" at bounding box center [437, 299] width 120 height 19
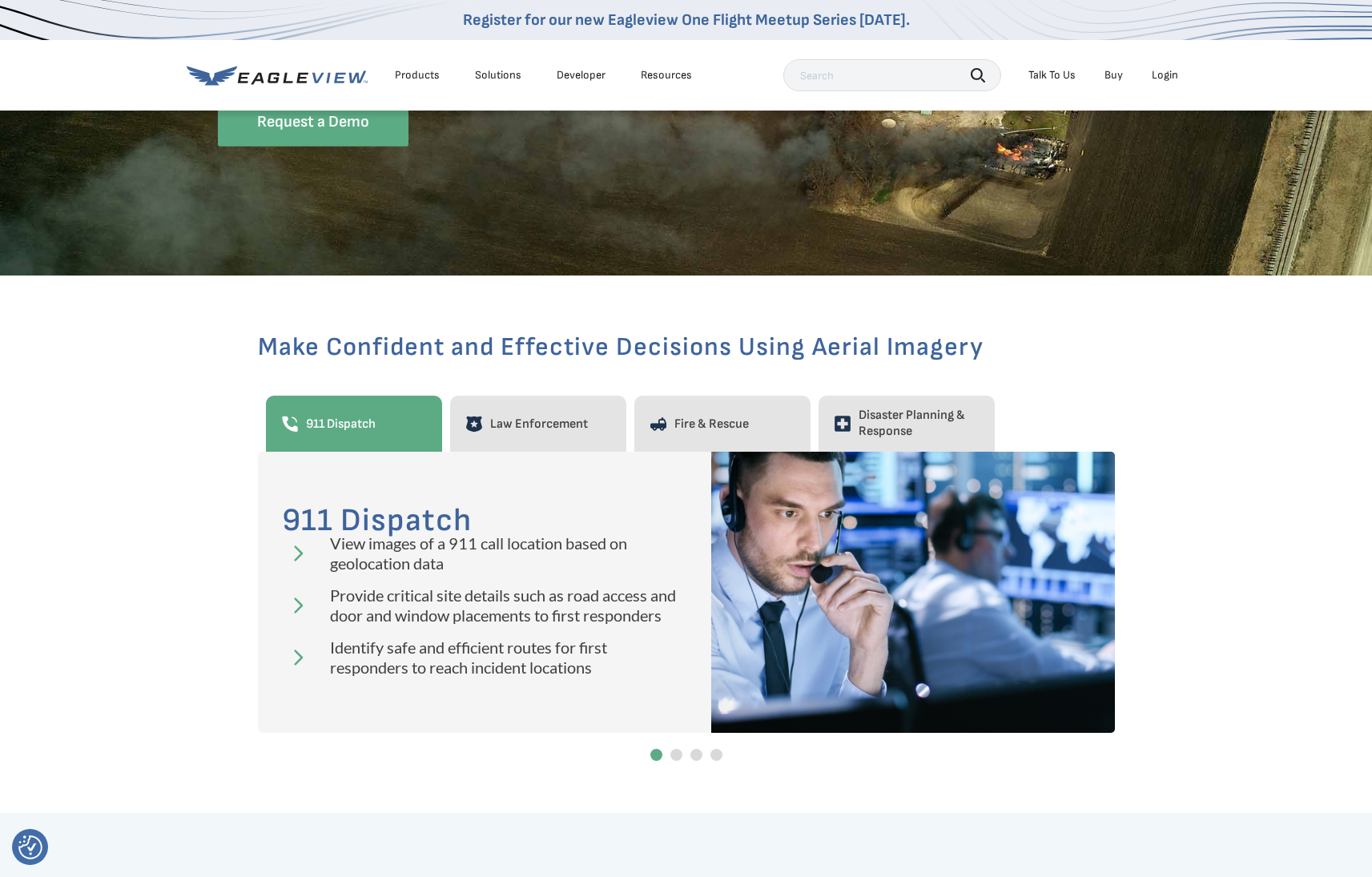
scroll to position [535, 0]
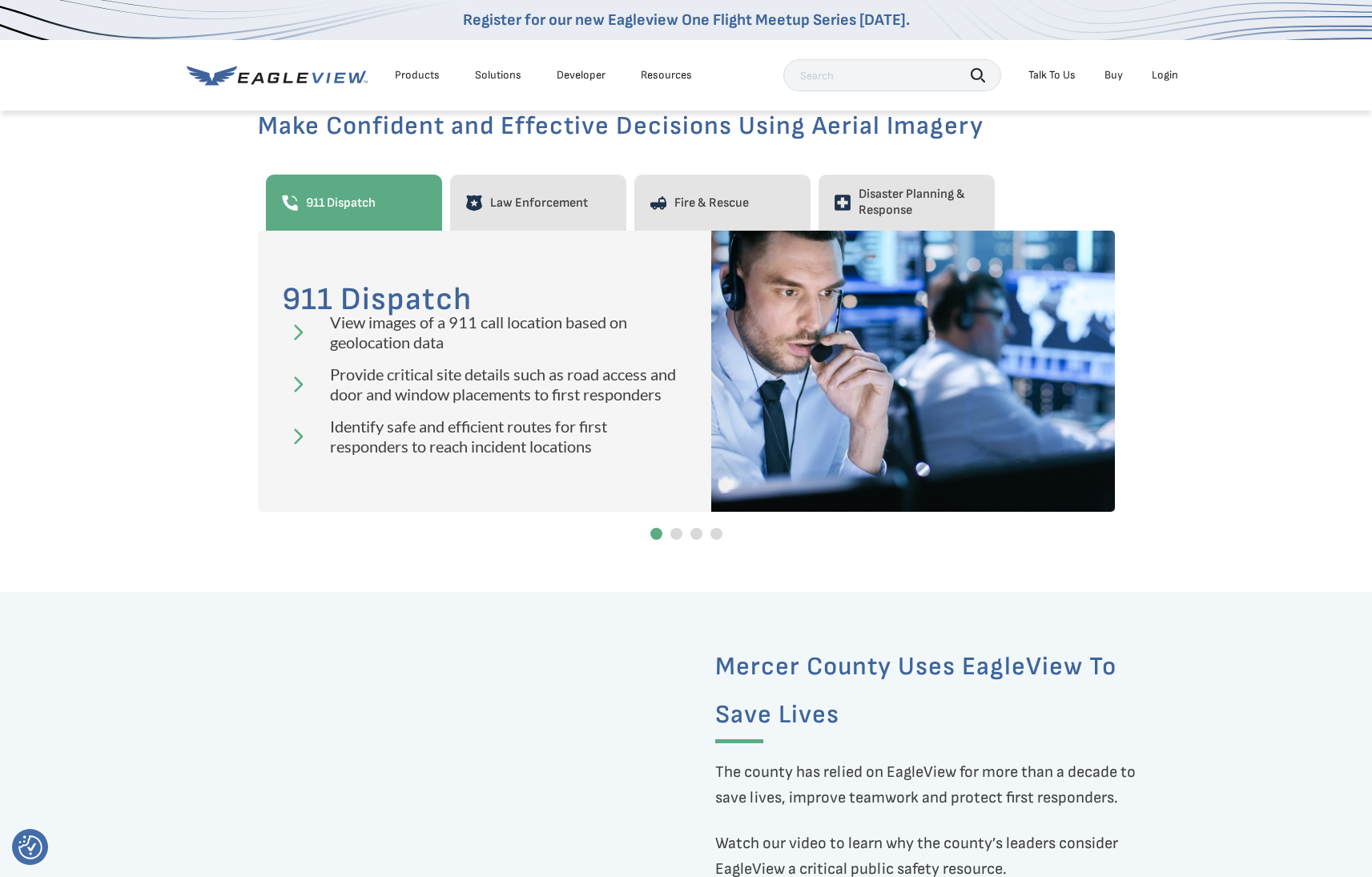
click at [674, 530] on div at bounding box center [676, 534] width 12 height 12
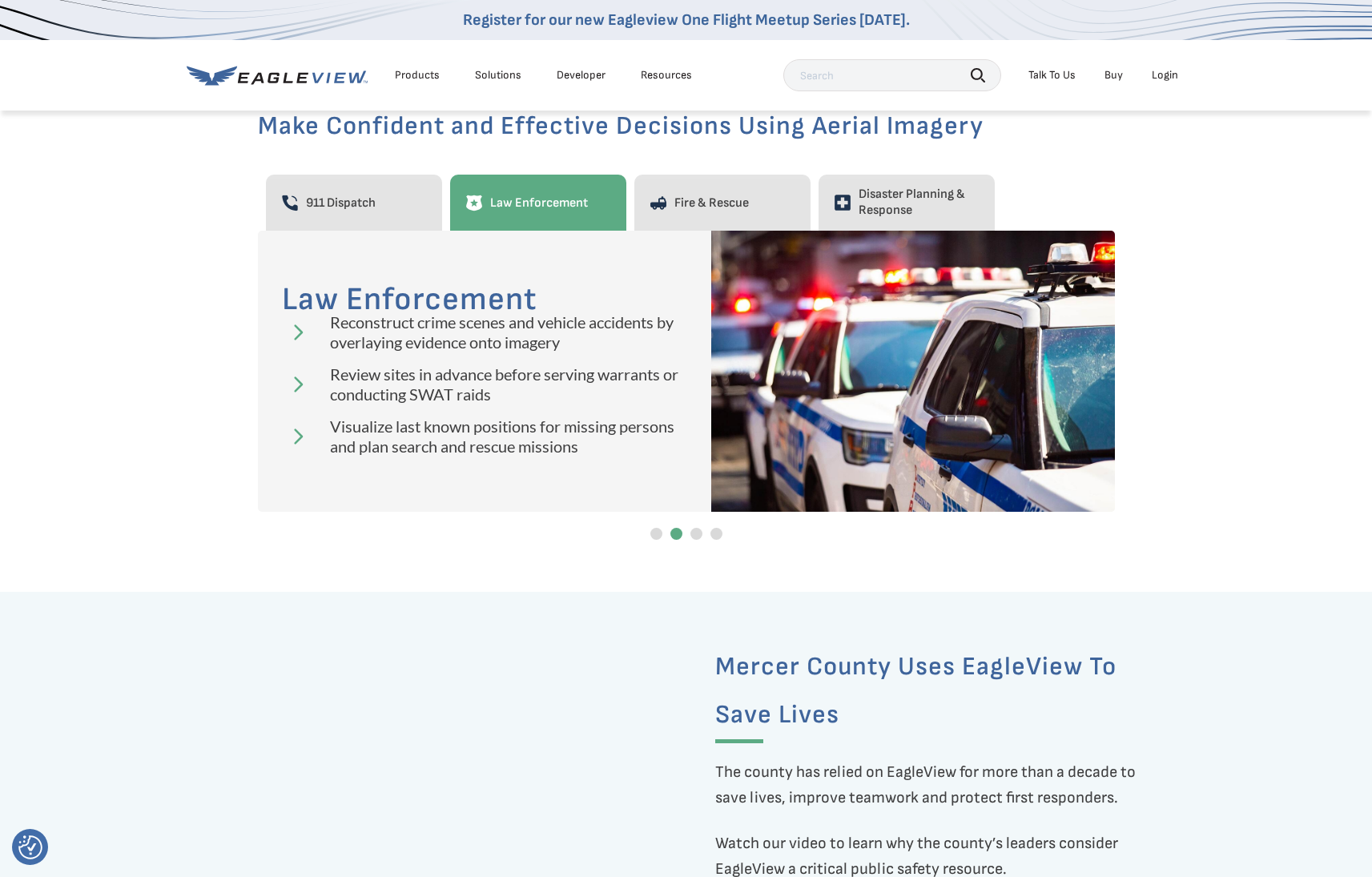
click at [702, 532] on div at bounding box center [686, 534] width 857 height 20
click at [699, 532] on div at bounding box center [696, 534] width 12 height 12
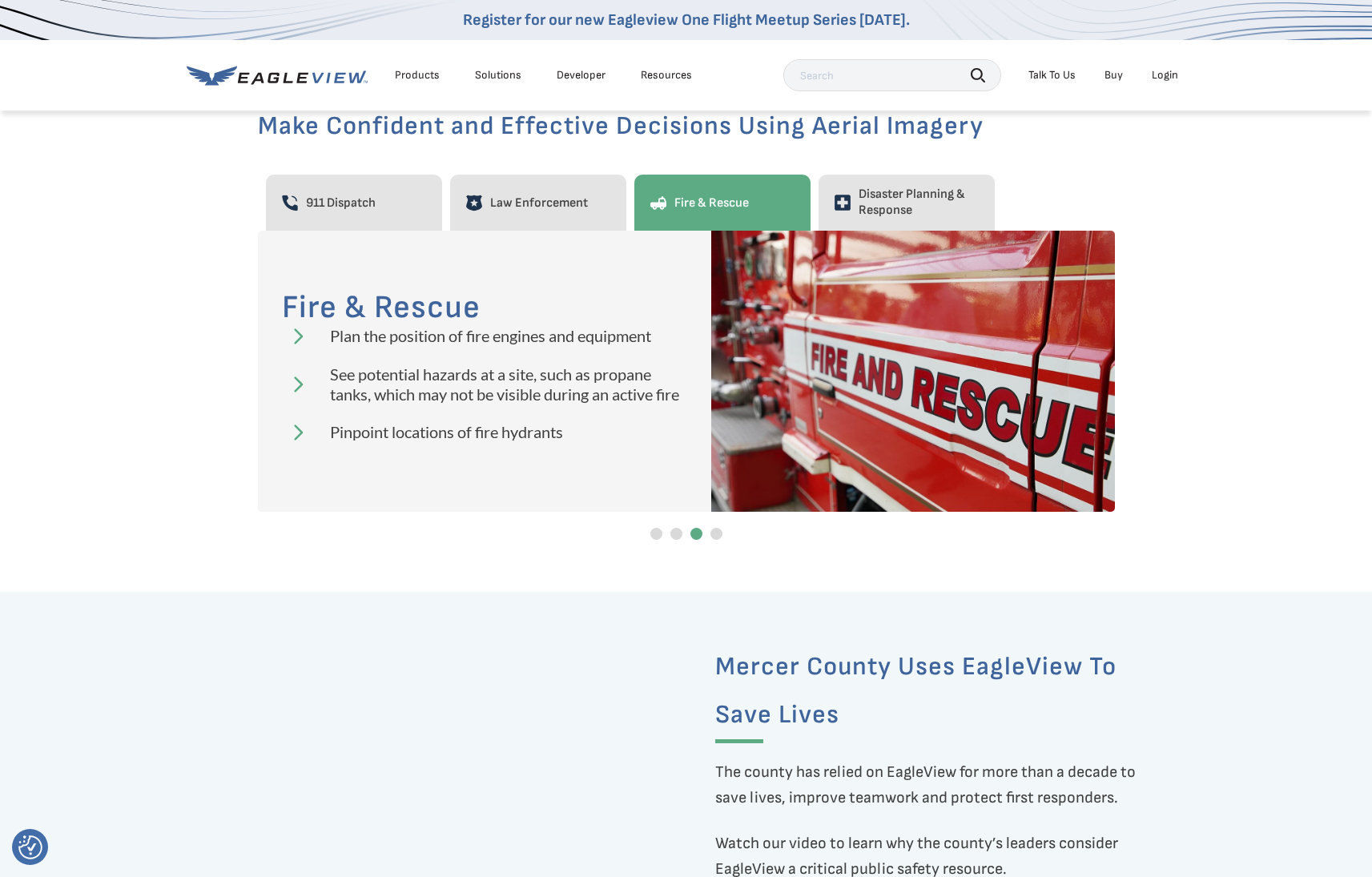
click at [717, 532] on div at bounding box center [716, 534] width 12 height 12
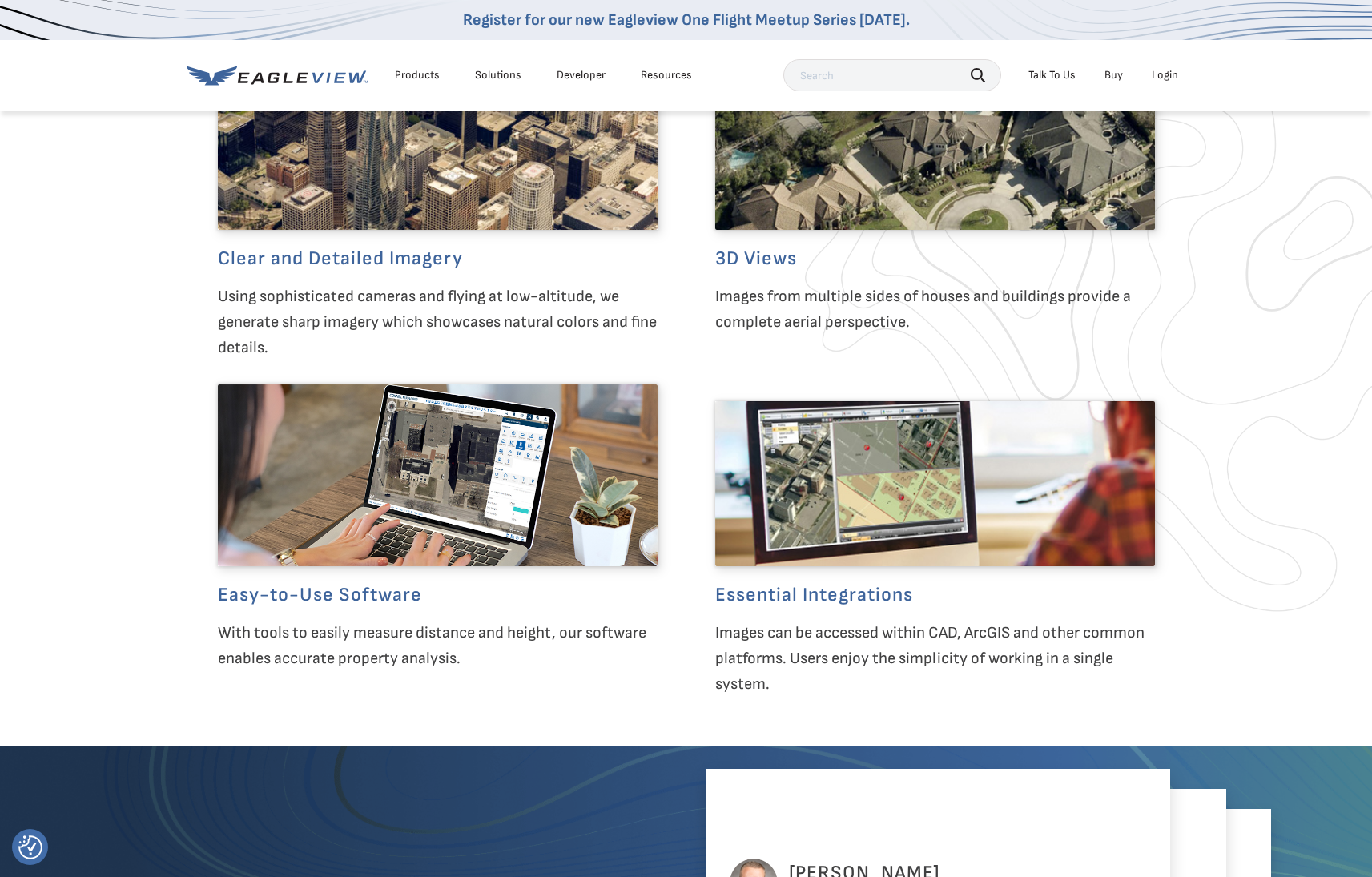
scroll to position [2650, 0]
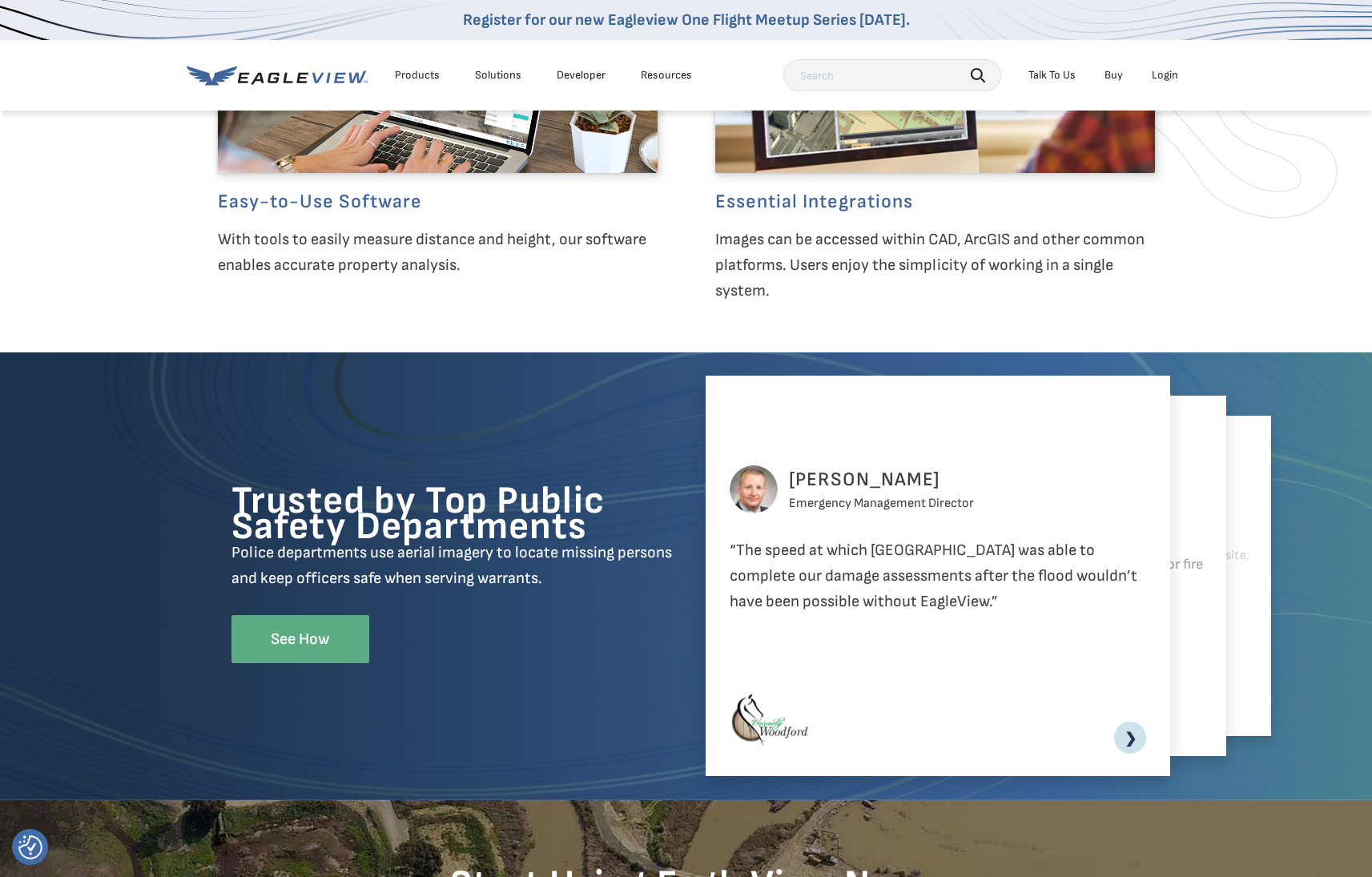
click at [1134, 745] on link "❯" at bounding box center [1129, 738] width 32 height 32
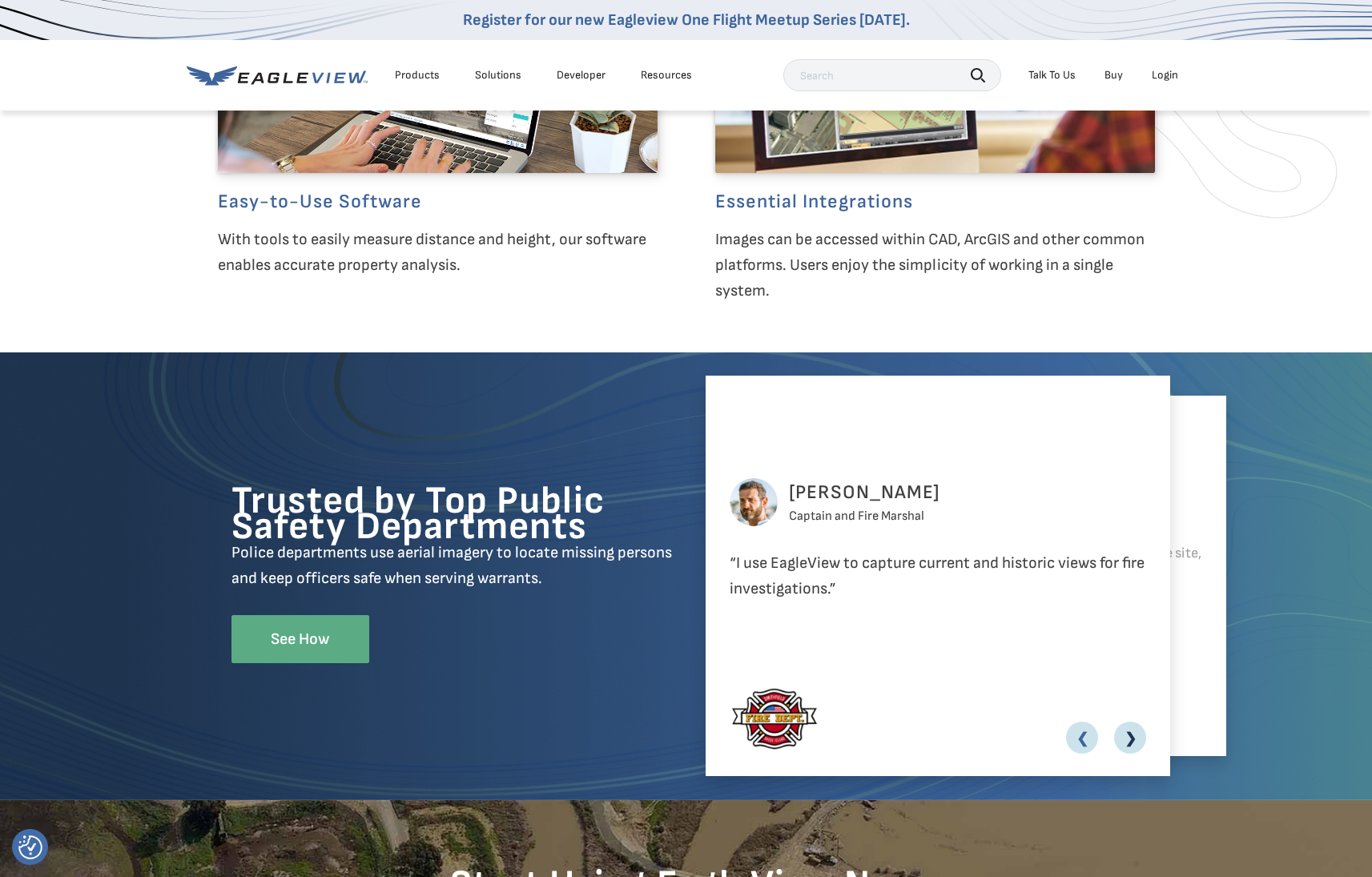
click at [1134, 745] on link "❯" at bounding box center [1129, 738] width 32 height 32
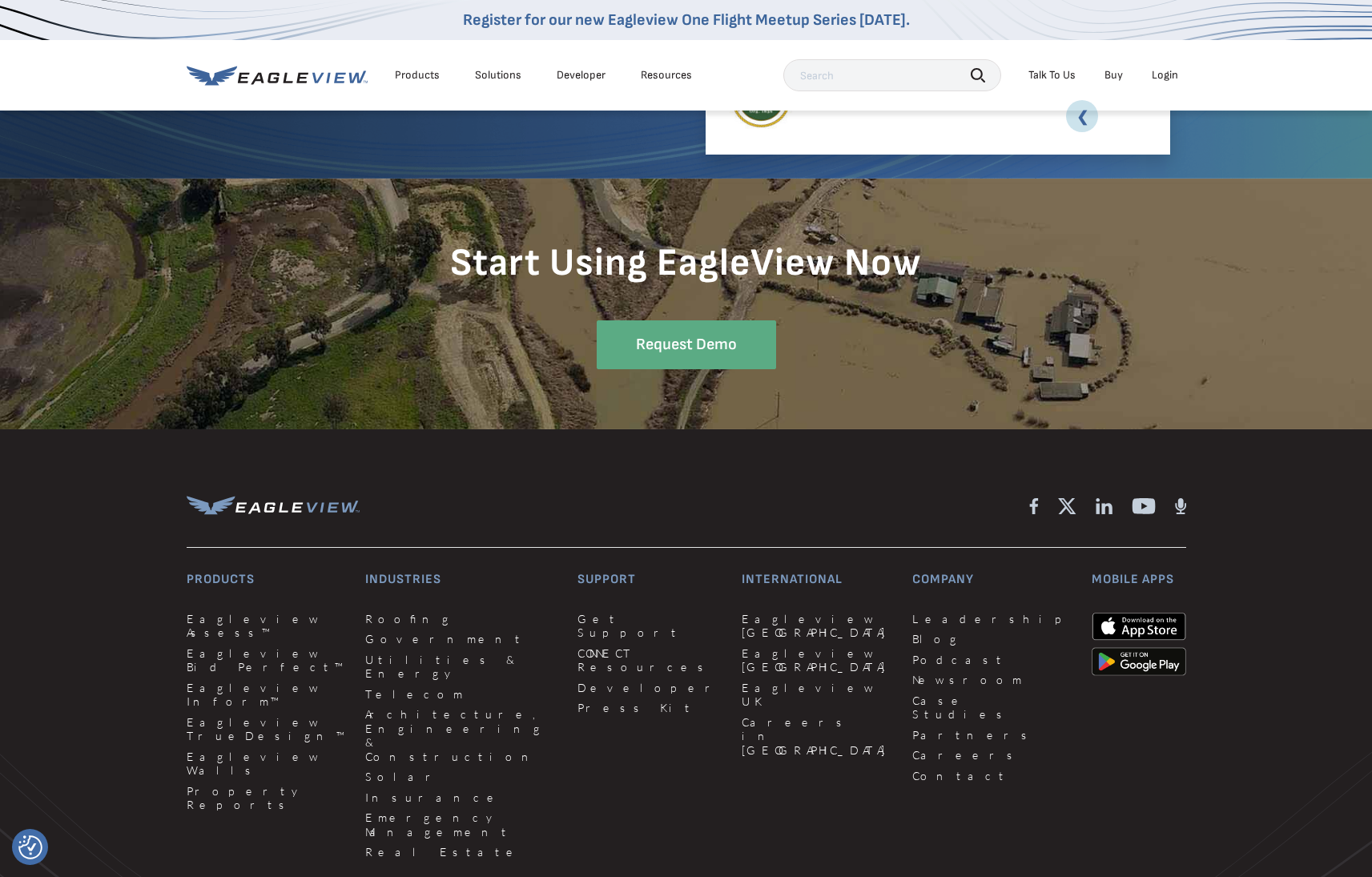
scroll to position [3270, 0]
click at [655, 74] on div "Resources" at bounding box center [666, 75] width 51 height 14
